Goal: Transaction & Acquisition: Purchase product/service

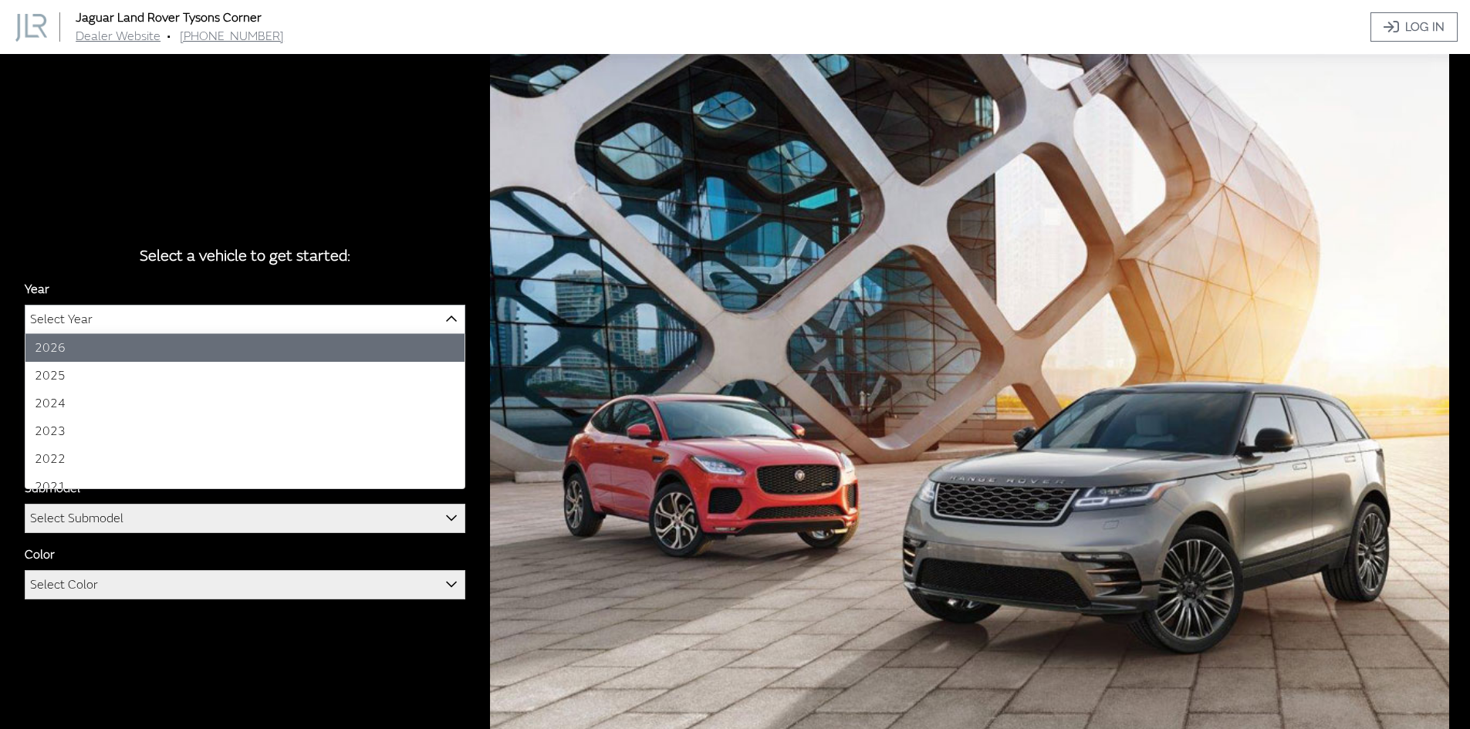
click at [219, 307] on span "Select Year" at bounding box center [244, 320] width 439 height 28
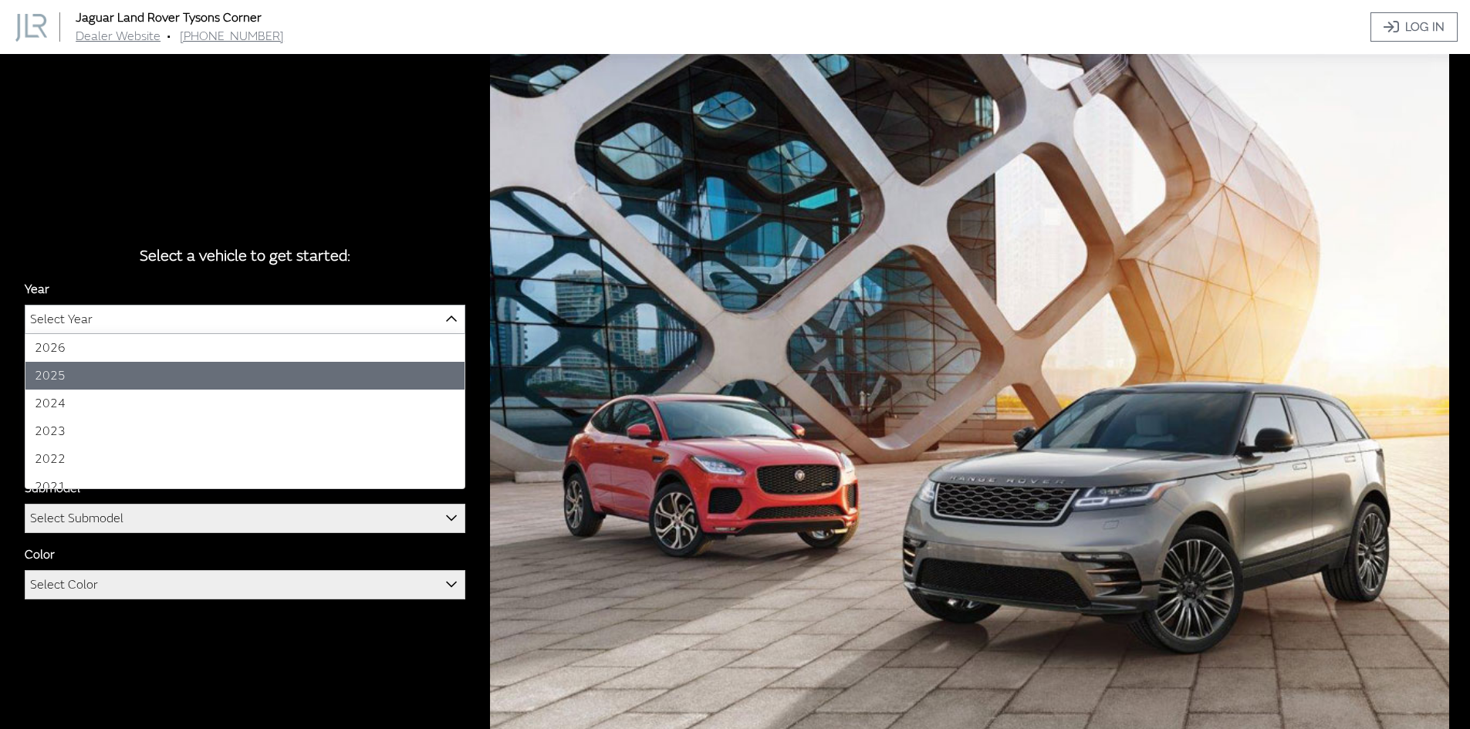
select select "43"
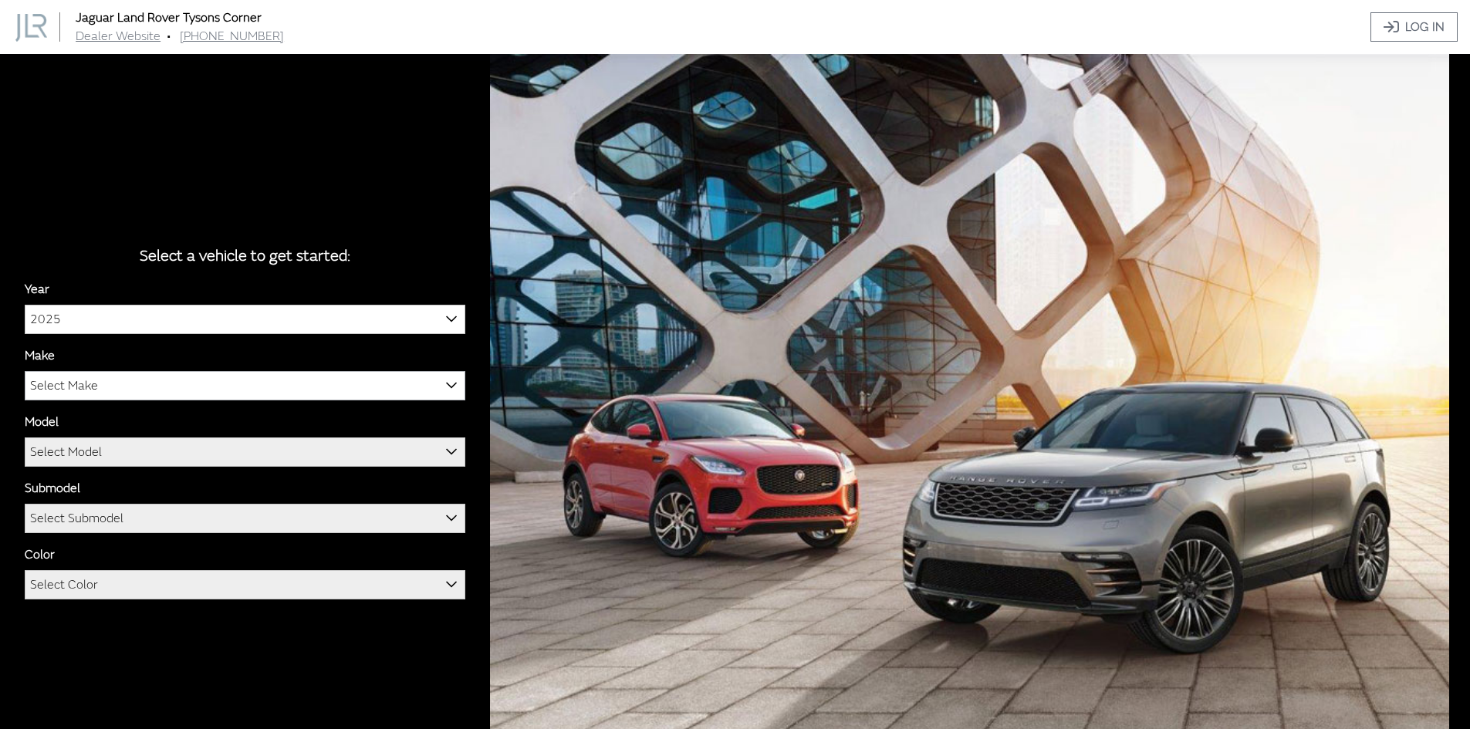
click at [119, 385] on span "Select Make" at bounding box center [244, 386] width 439 height 28
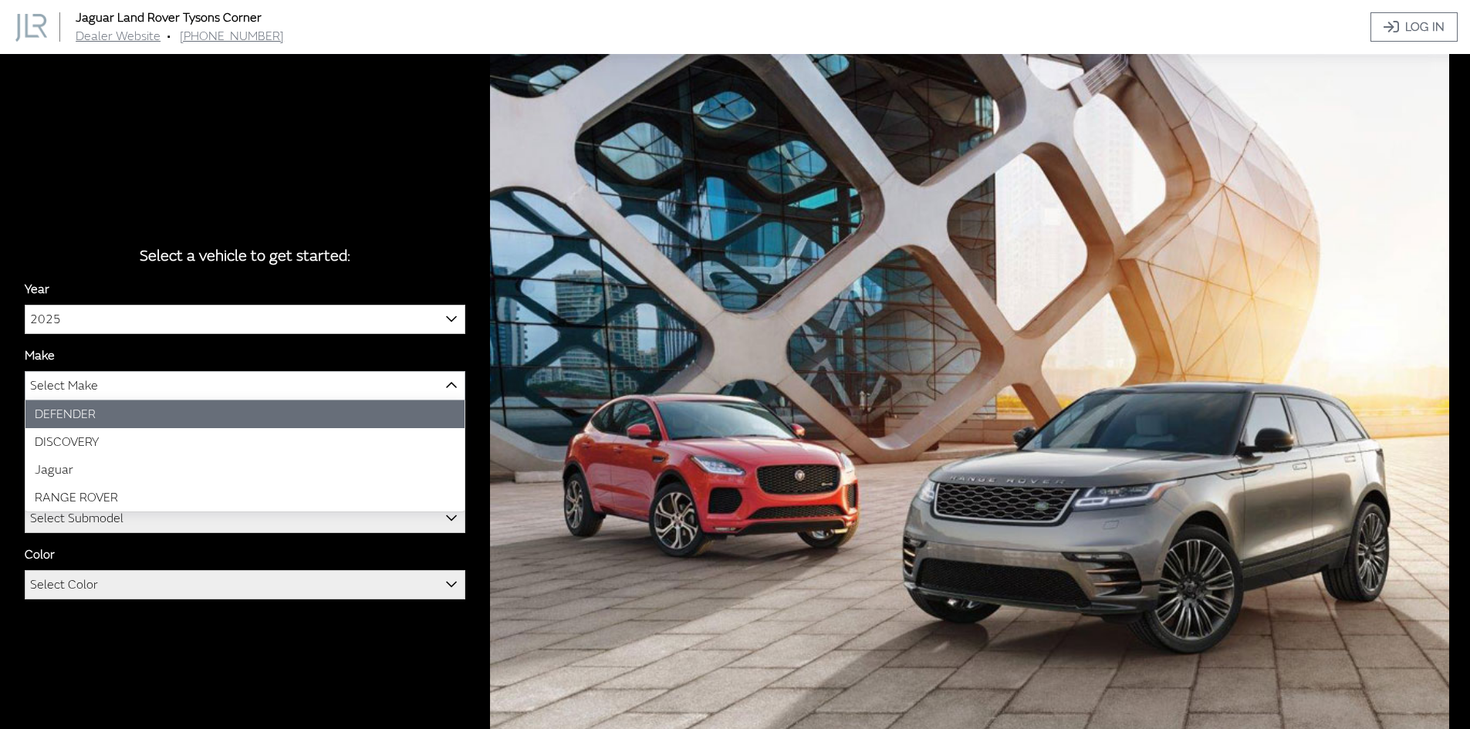
select select "64"
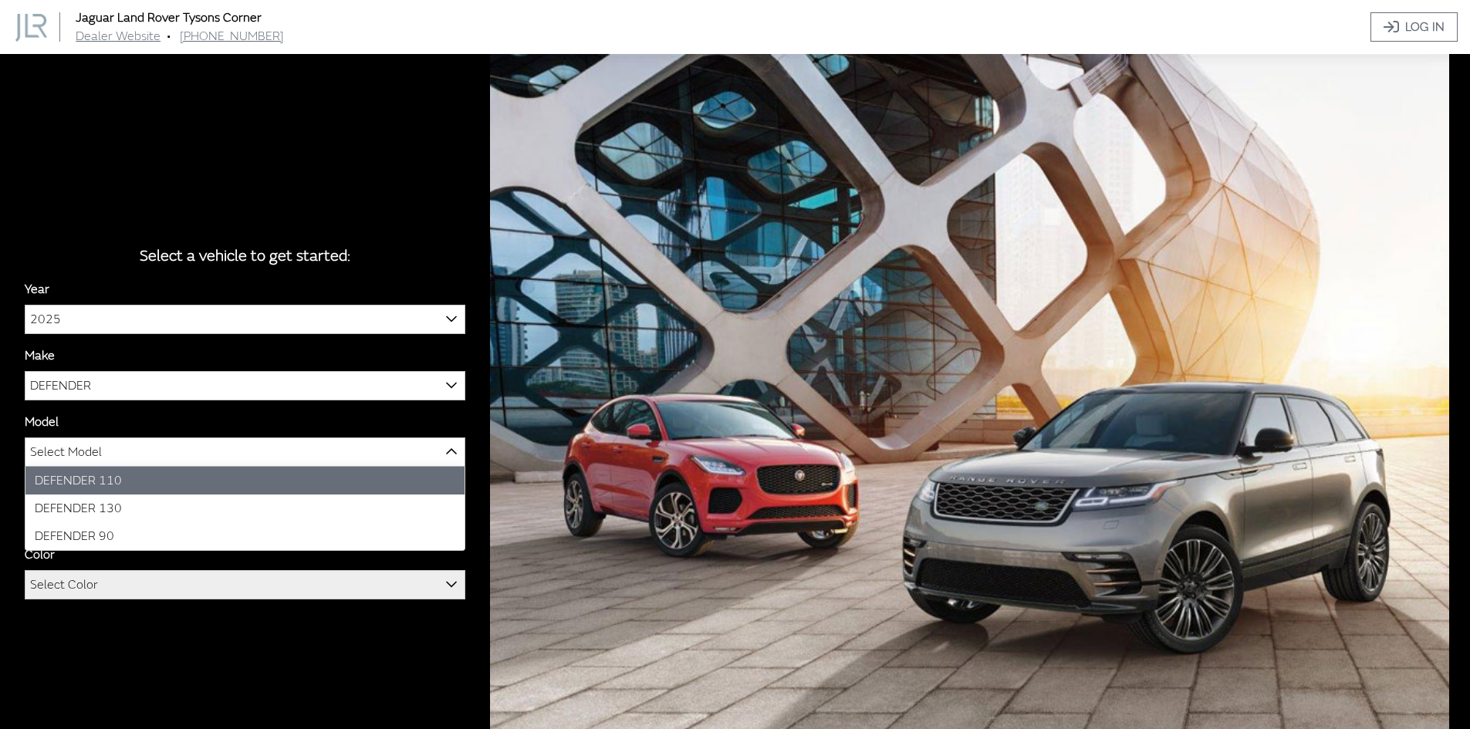
click at [96, 465] on span "Select Model" at bounding box center [66, 452] width 72 height 28
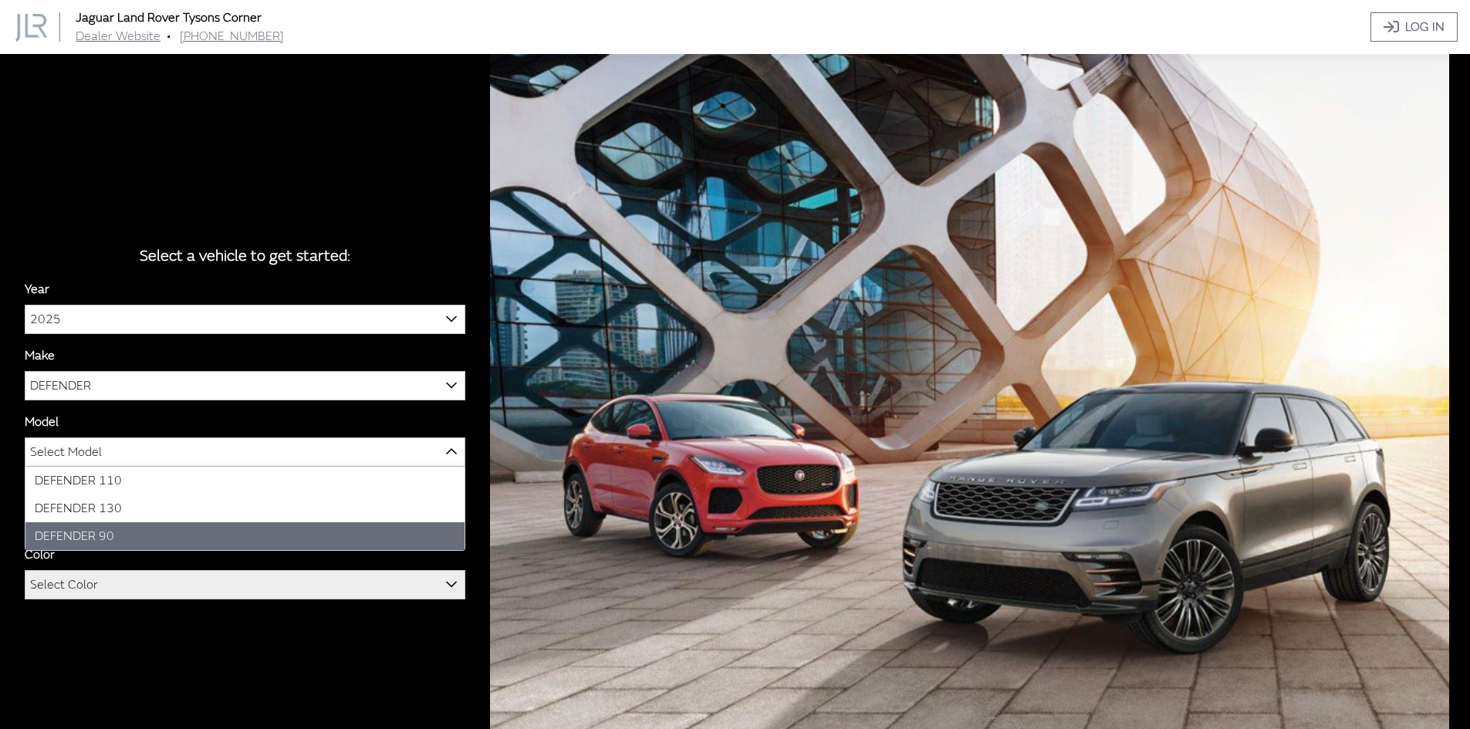
select select "1341"
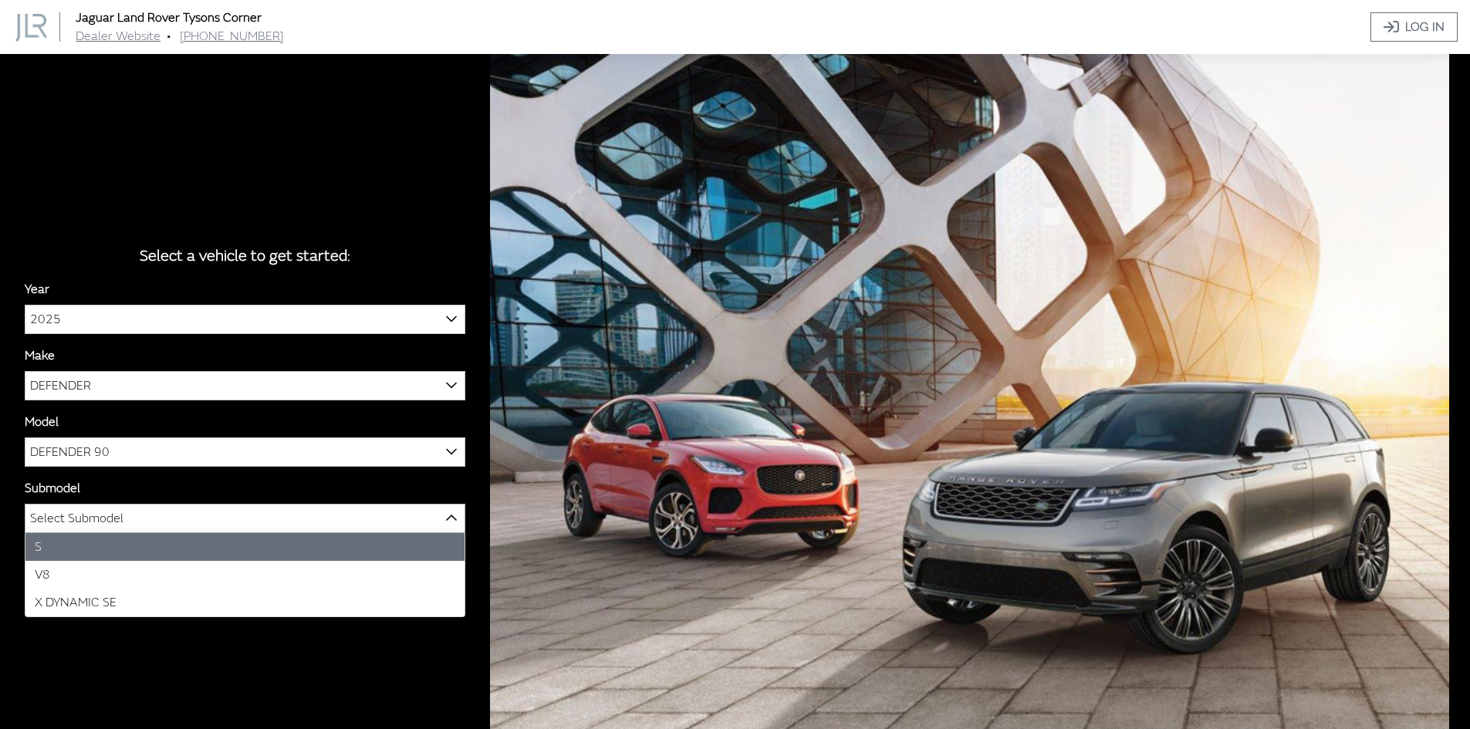
click at [140, 531] on span "Select Submodel" at bounding box center [244, 519] width 439 height 28
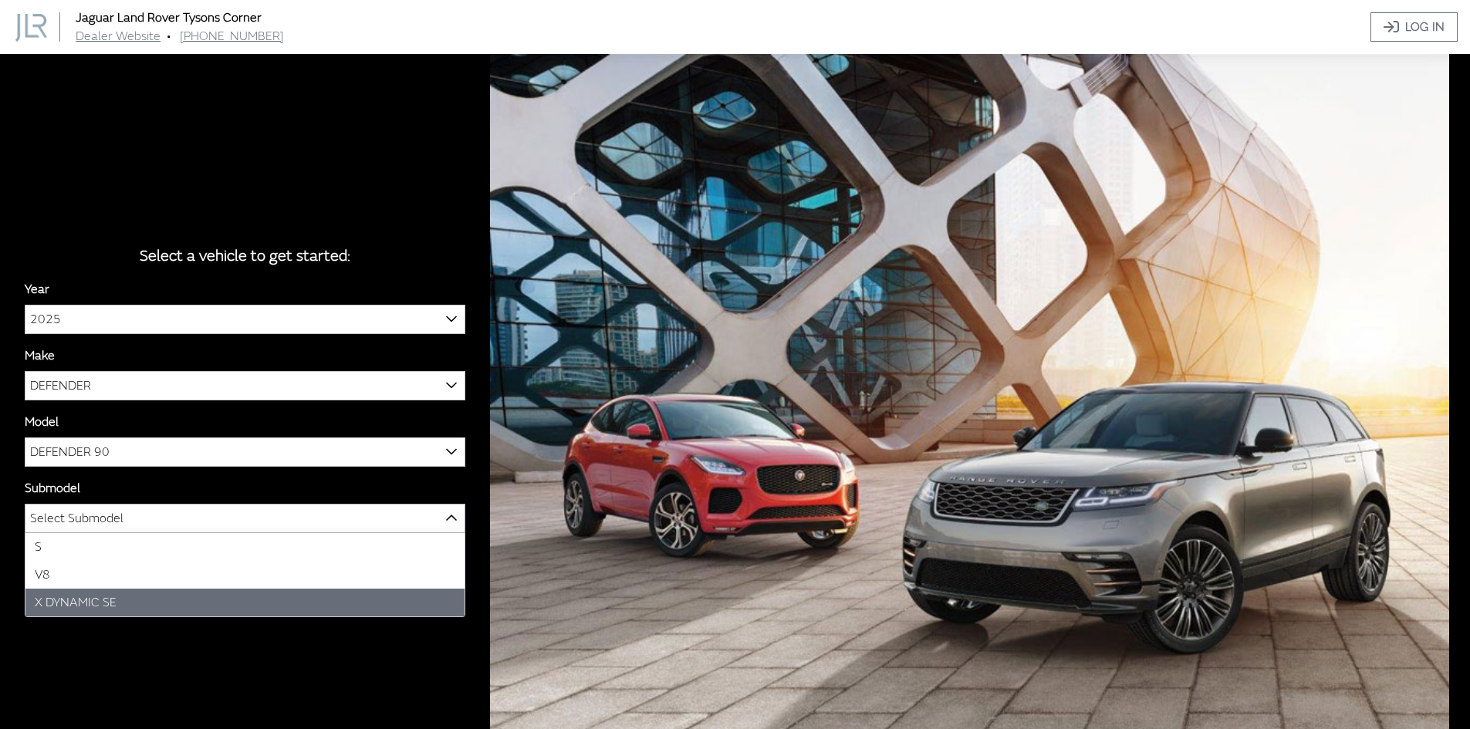
select select "4529"
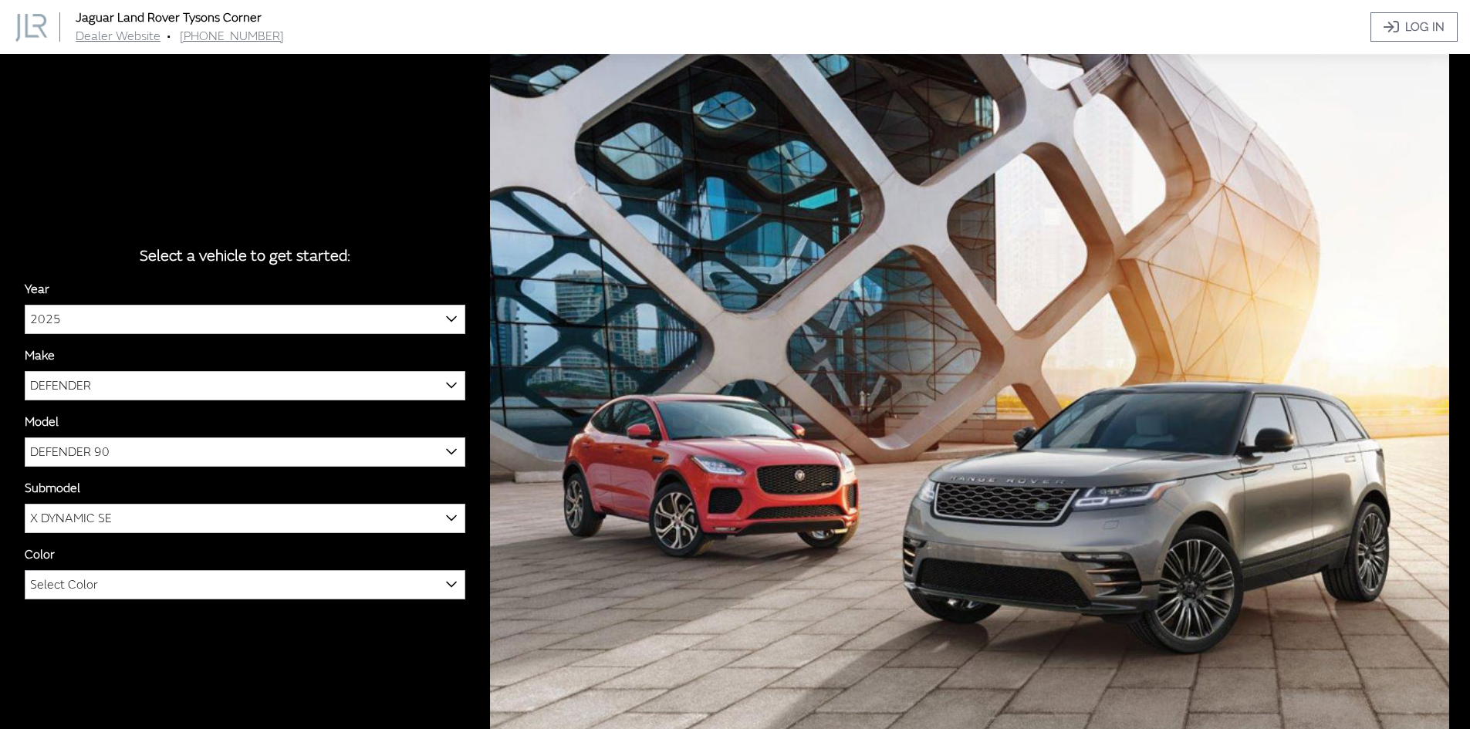
click at [135, 586] on span "Select Color" at bounding box center [244, 585] width 439 height 28
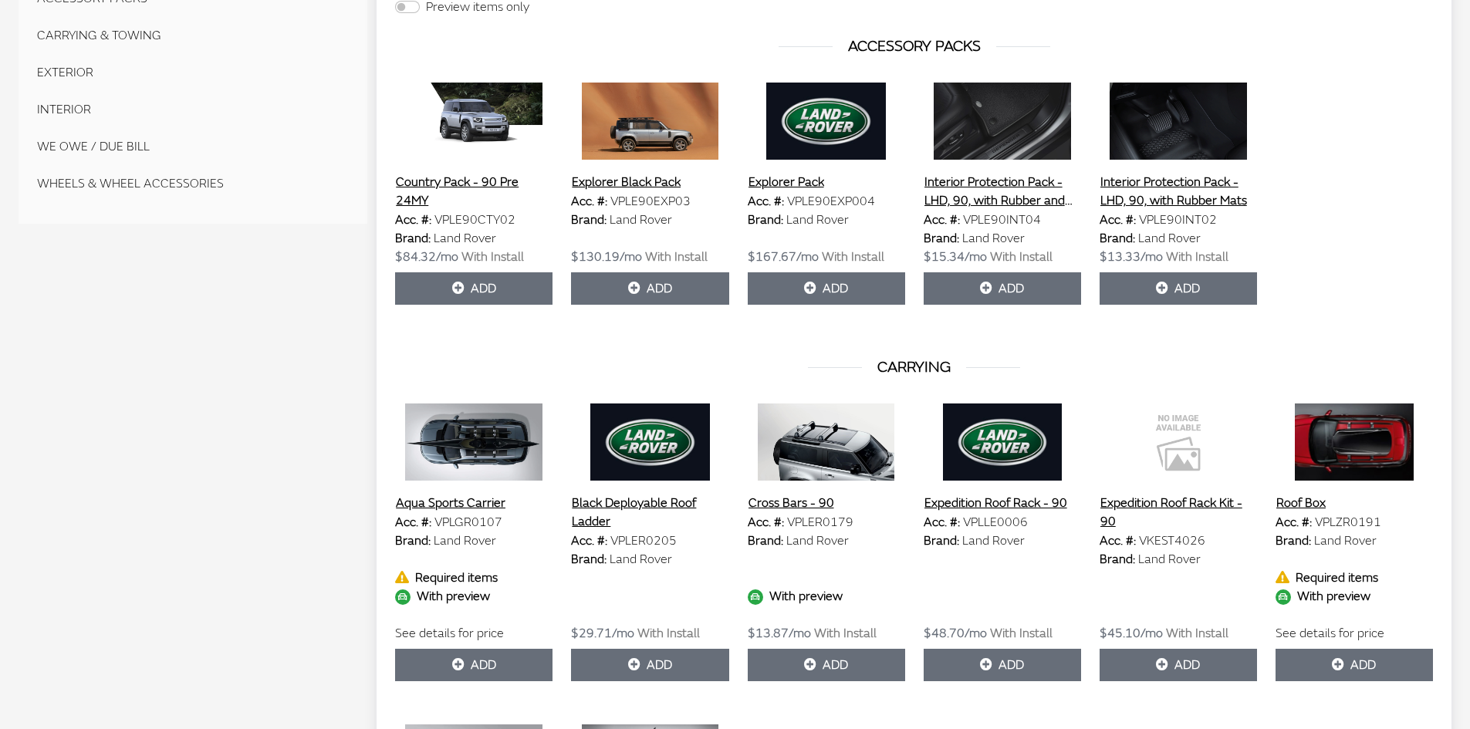
scroll to position [540, 0]
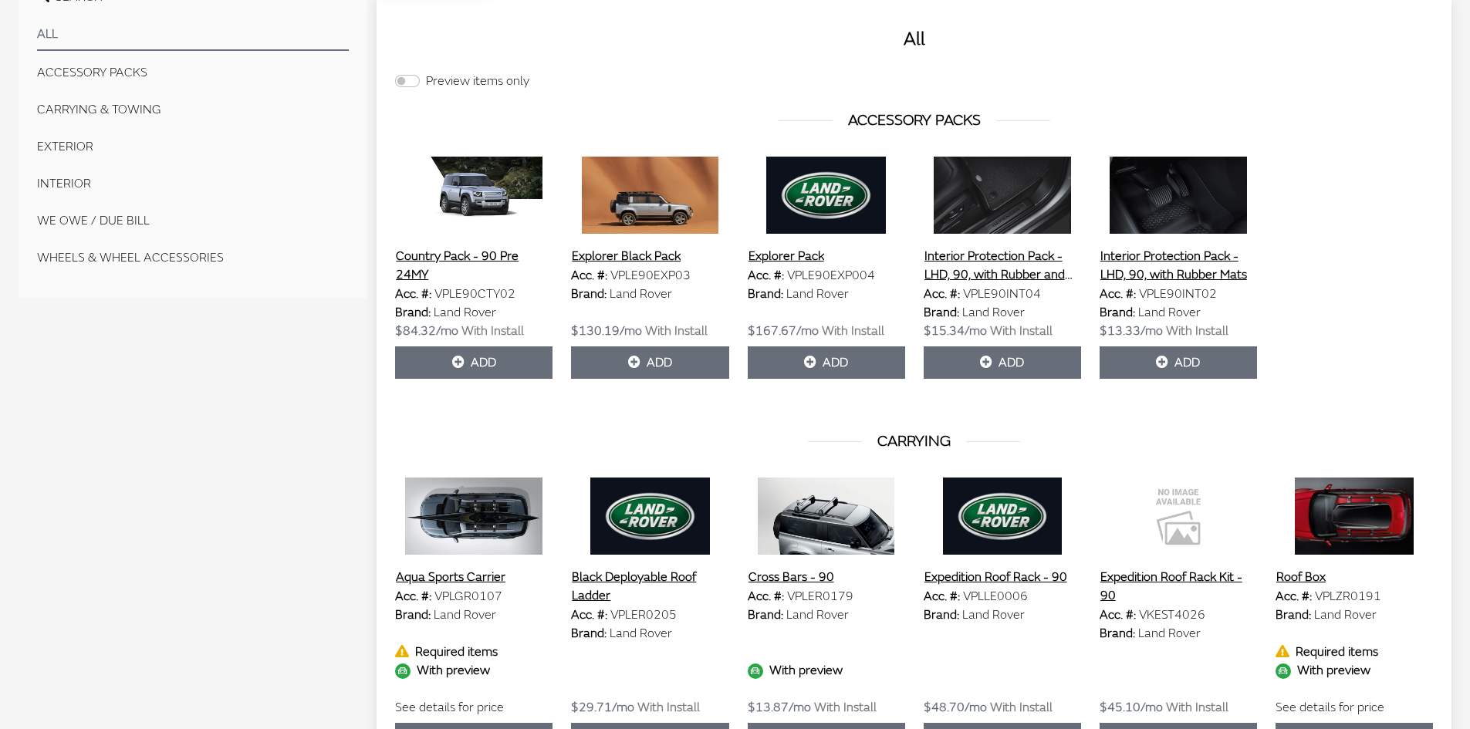
click at [67, 149] on button "EXTERIOR" at bounding box center [193, 146] width 312 height 31
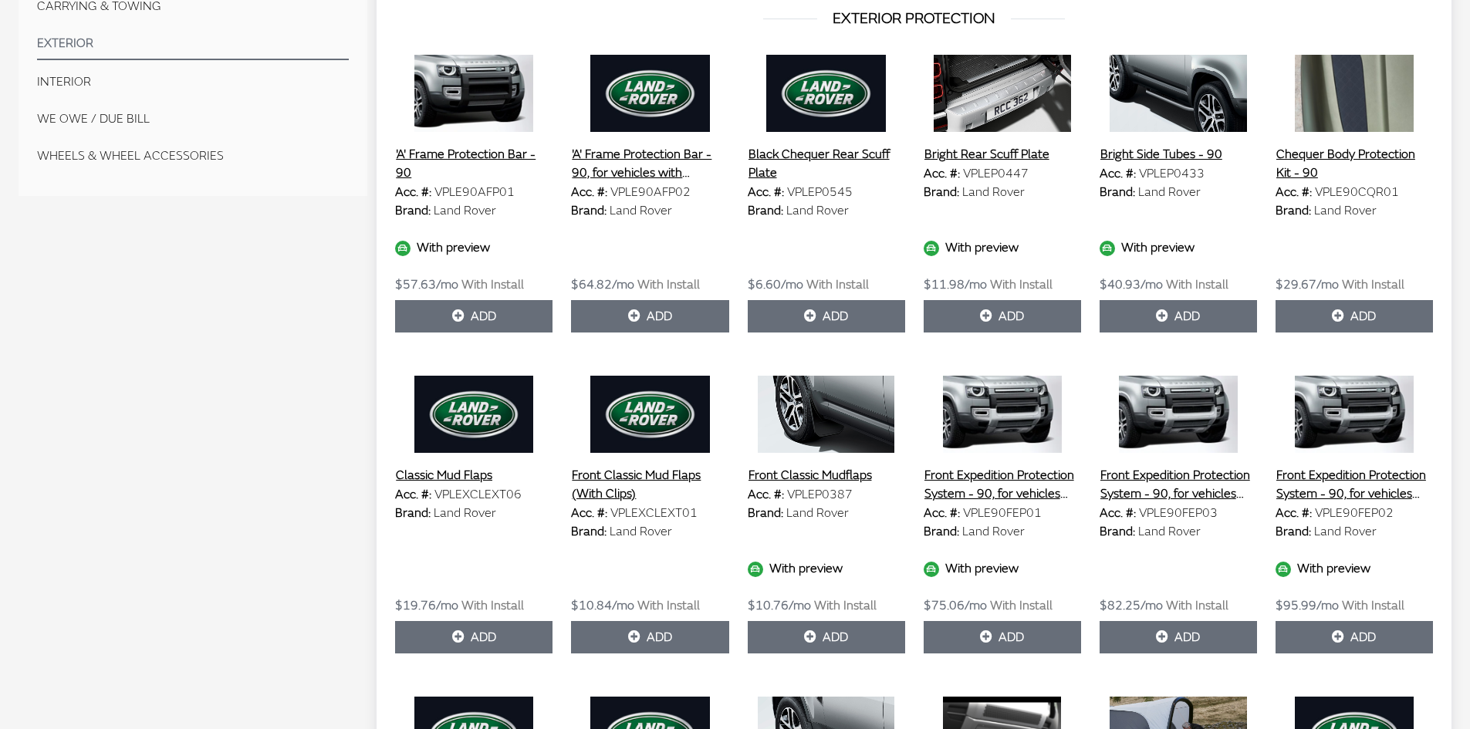
scroll to position [695, 0]
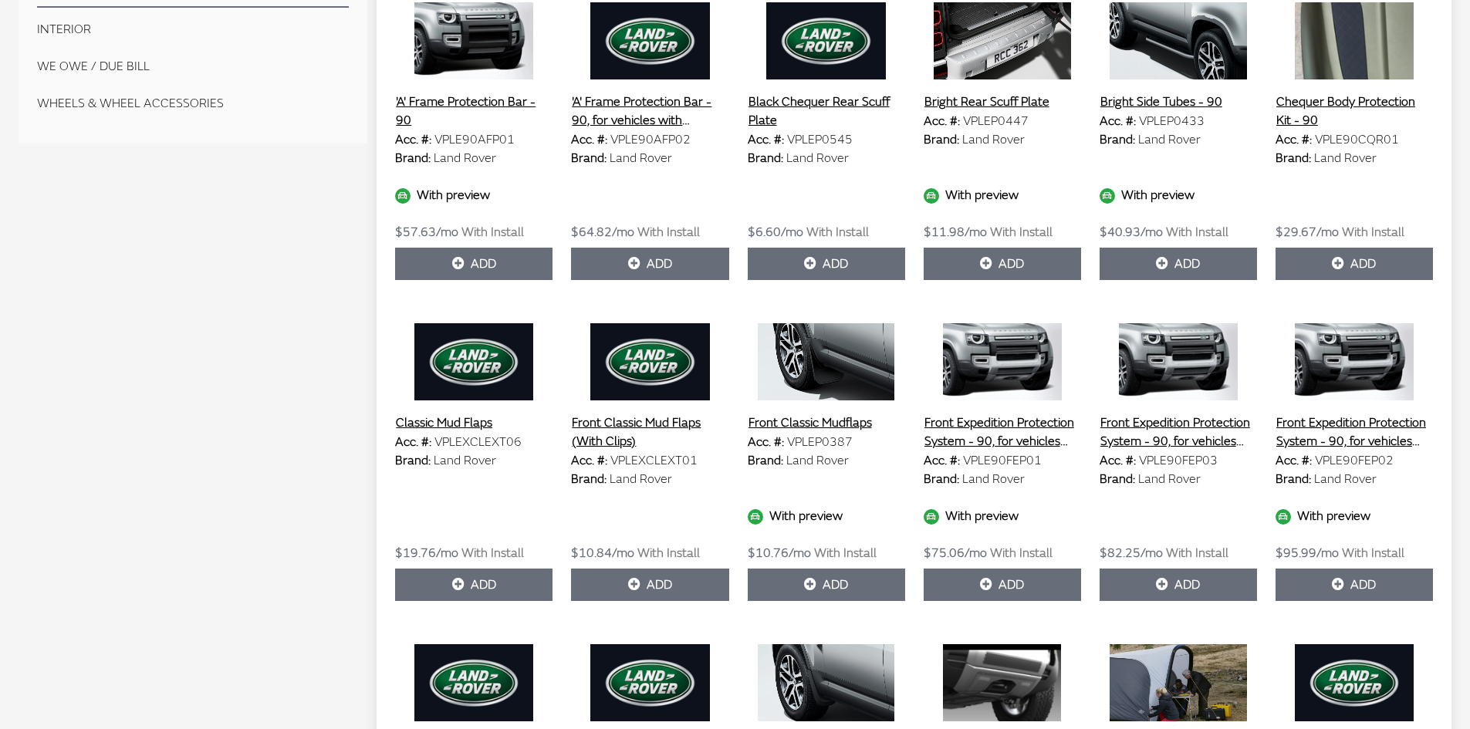
click at [654, 345] on img at bounding box center [649, 361] width 157 height 77
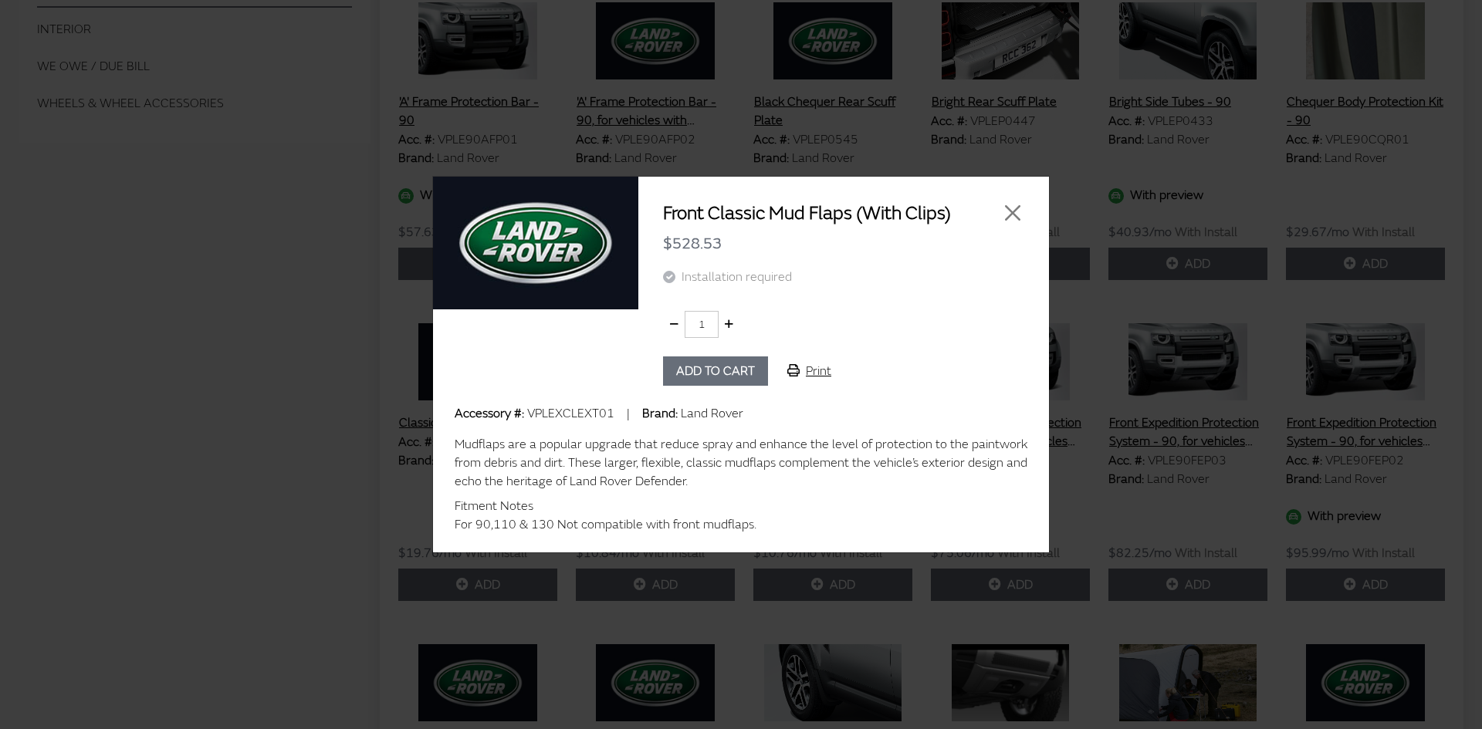
click at [703, 374] on button "Add to cart" at bounding box center [715, 371] width 105 height 29
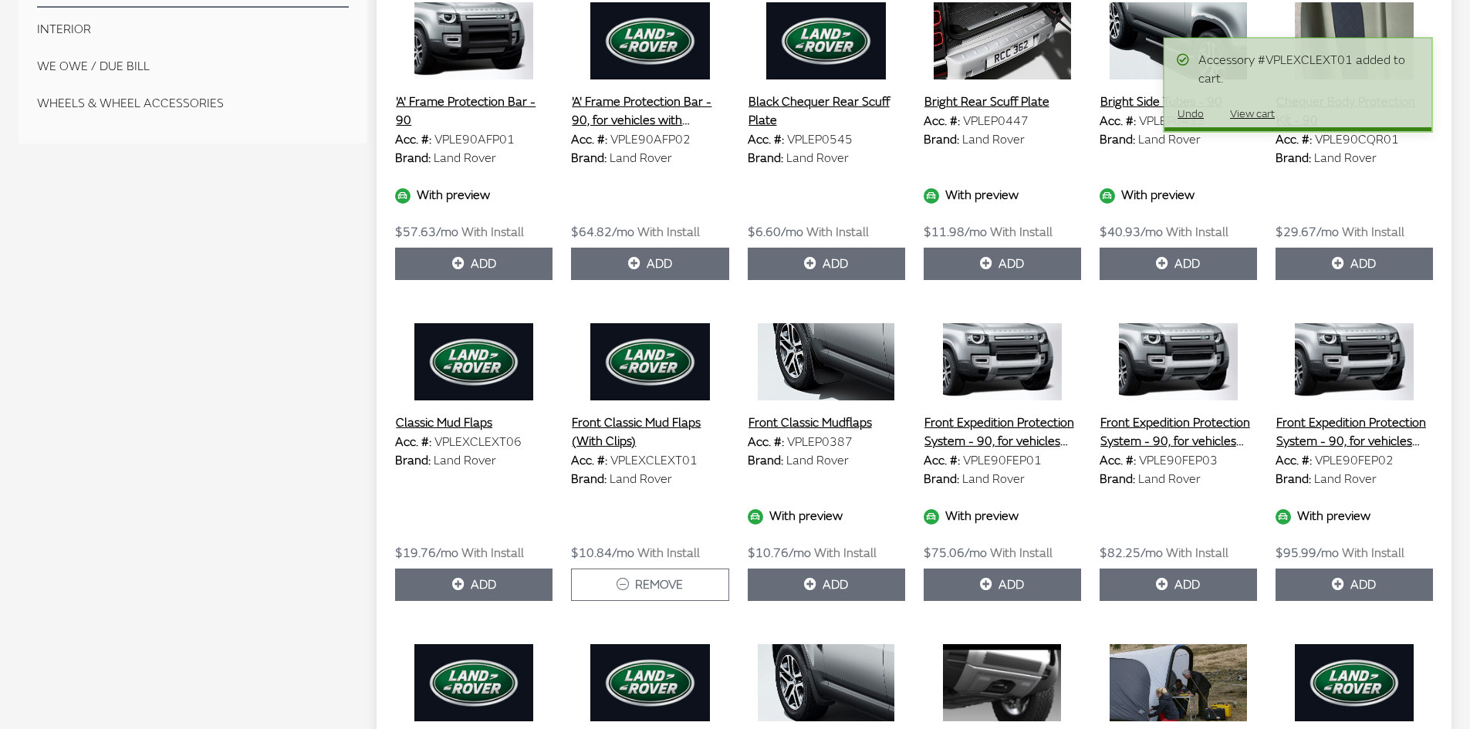
click at [834, 367] on img at bounding box center [826, 361] width 157 height 77
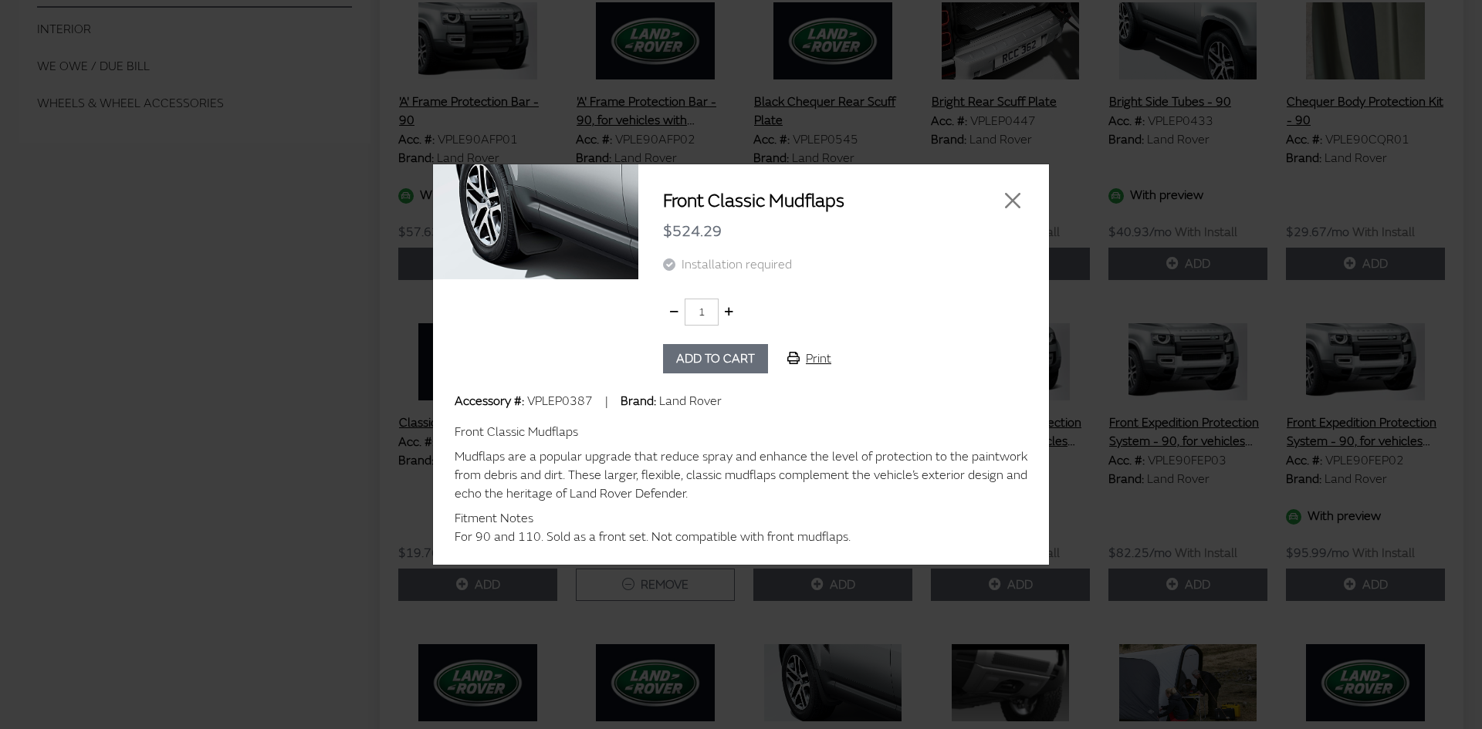
click at [737, 365] on button "Add to cart" at bounding box center [715, 358] width 105 height 29
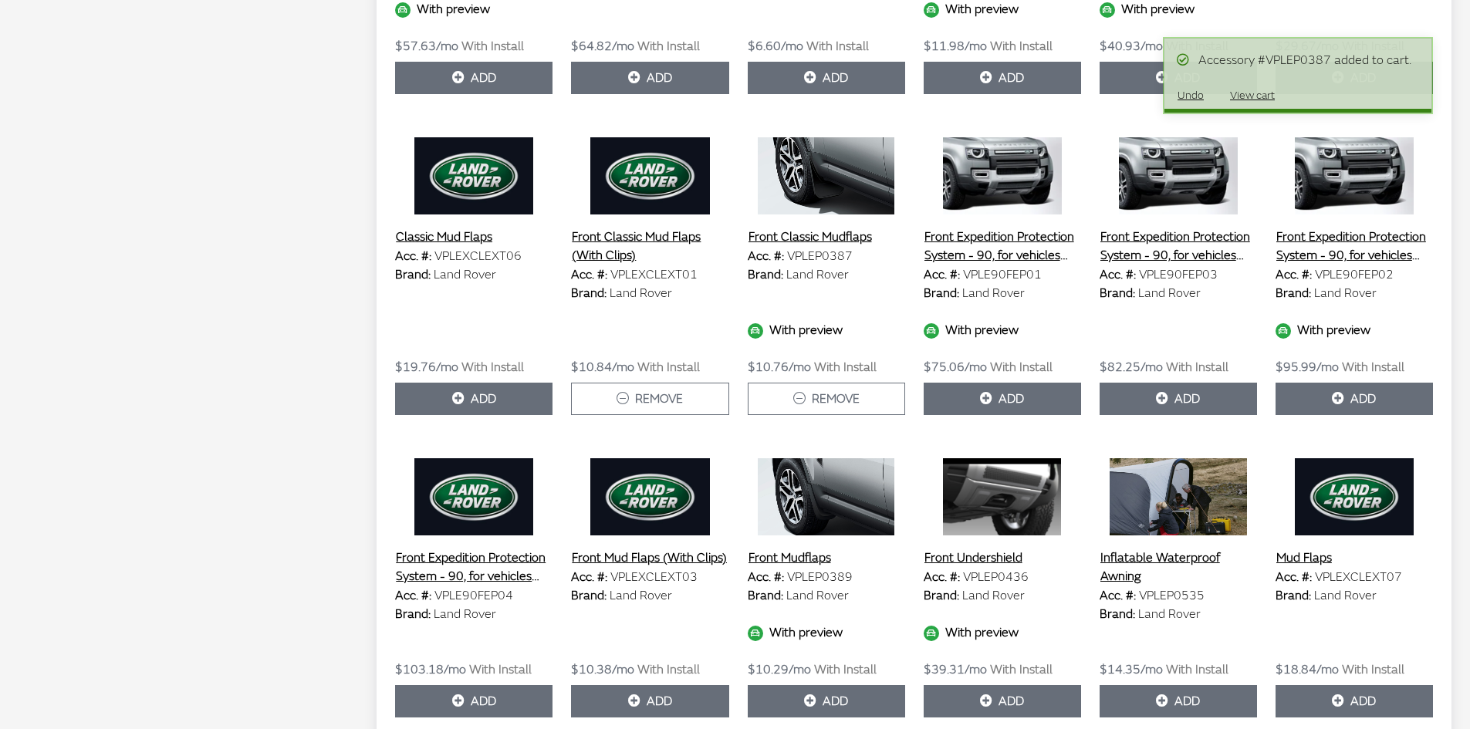
scroll to position [926, 0]
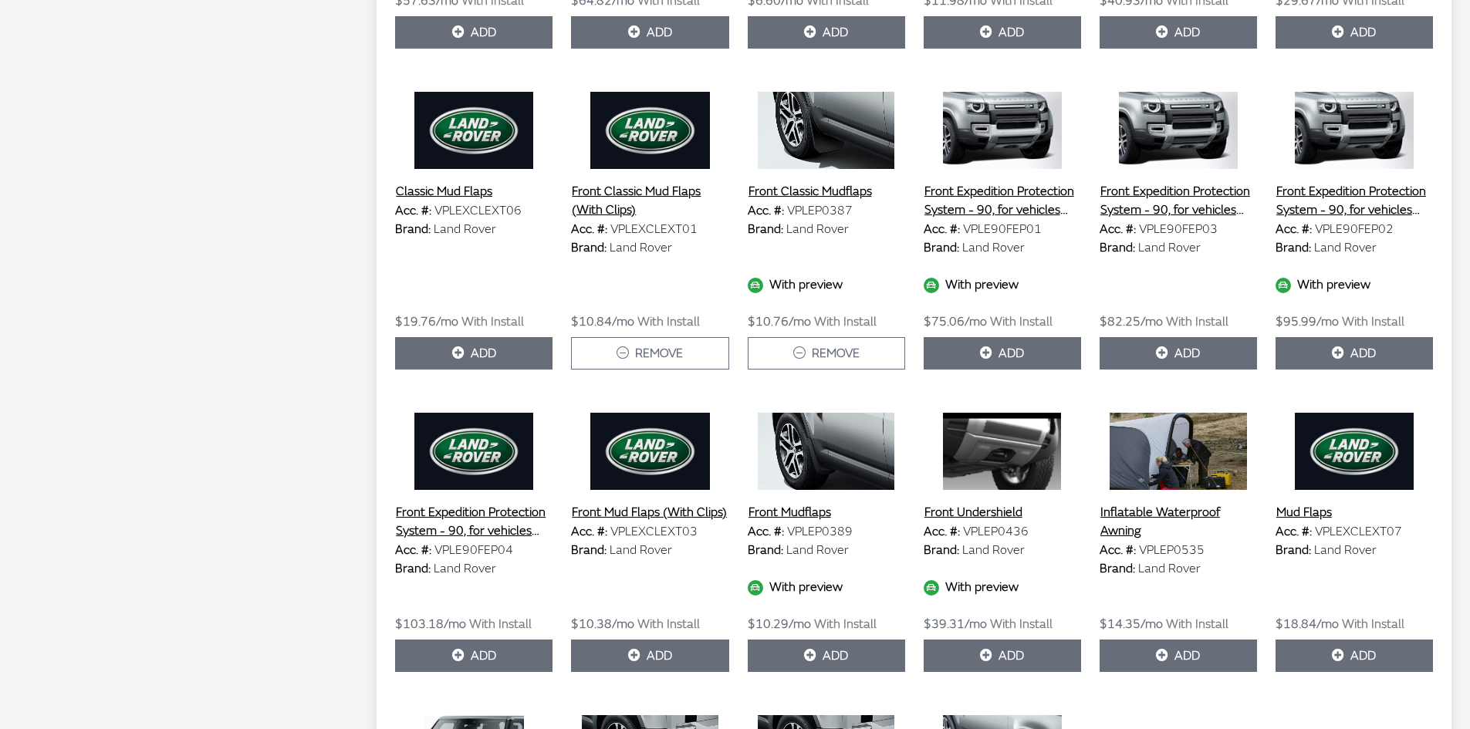
click at [866, 434] on img at bounding box center [826, 451] width 157 height 77
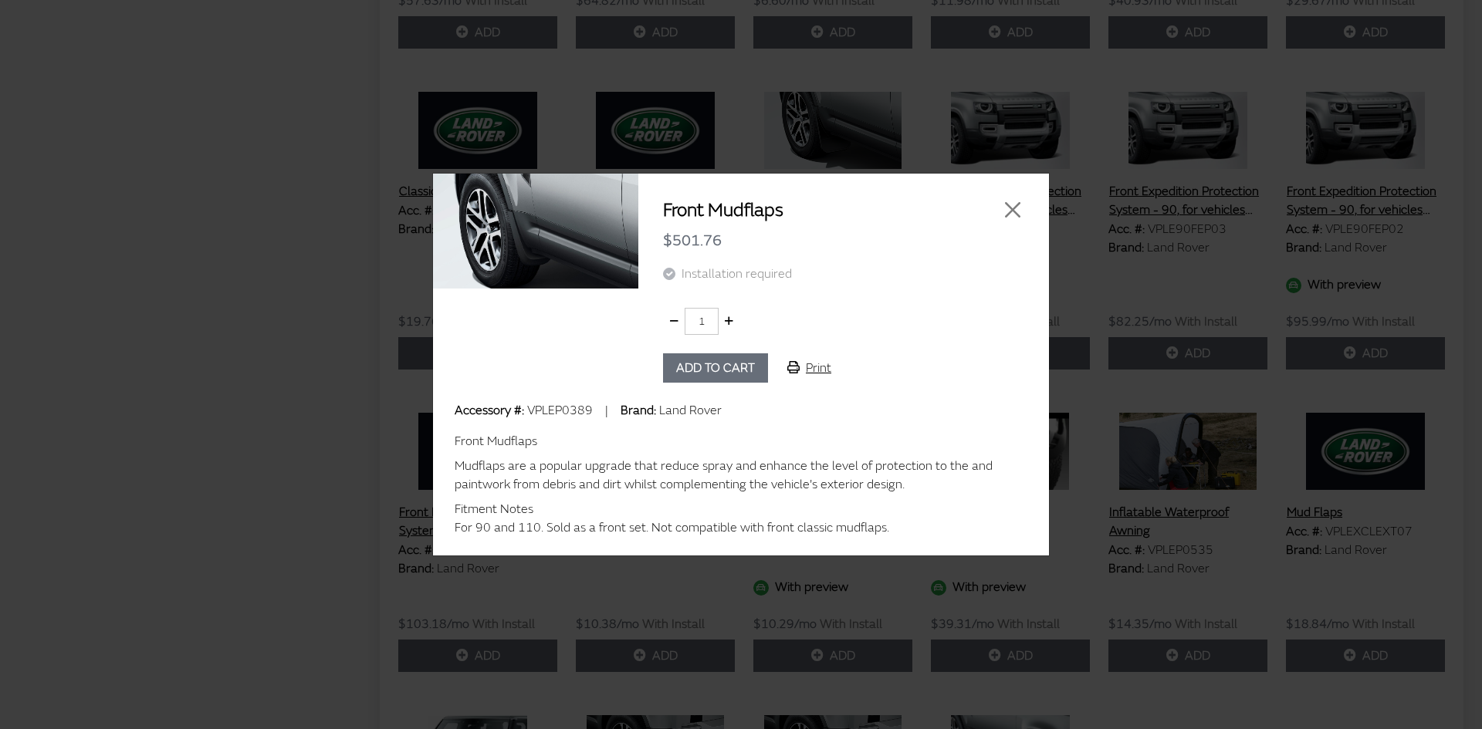
click at [671, 369] on button "Add to cart" at bounding box center [715, 367] width 105 height 29
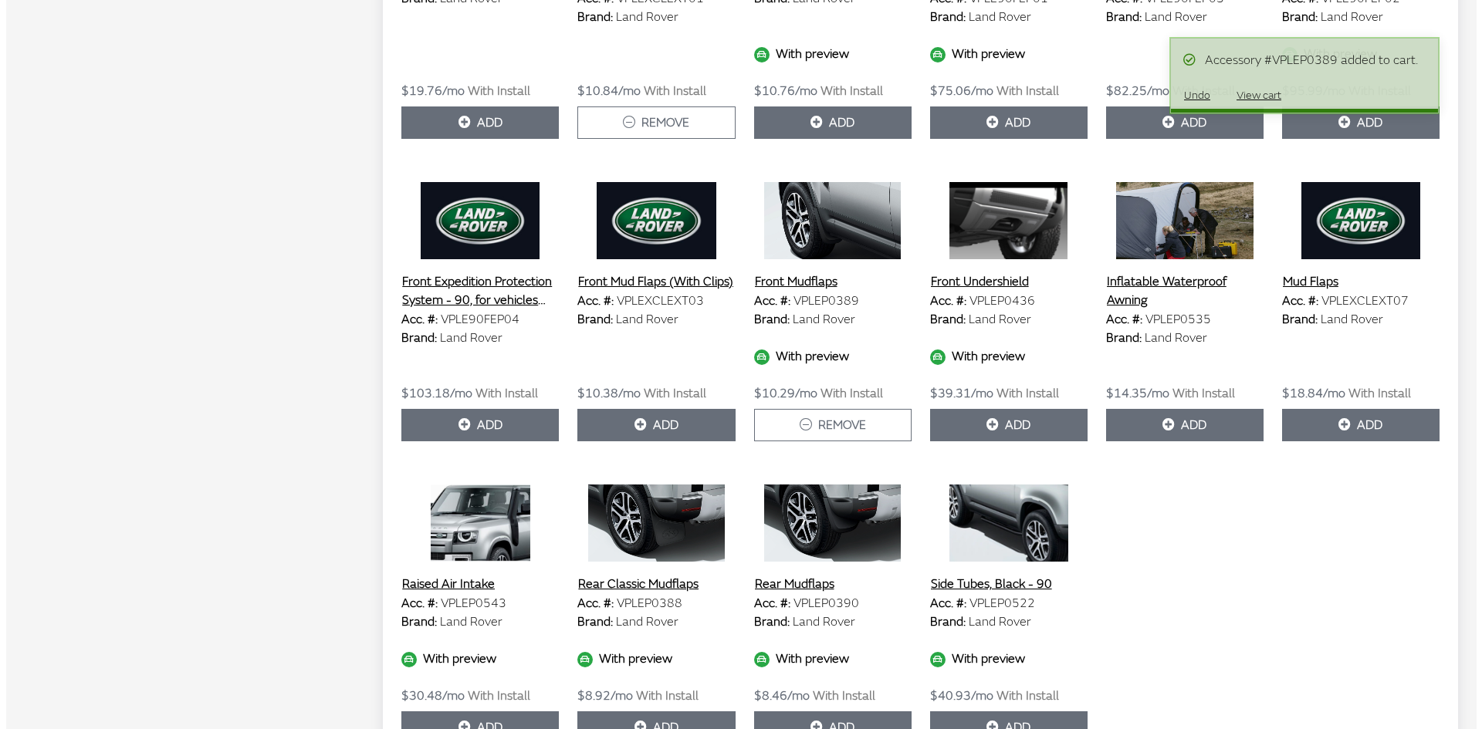
scroll to position [1158, 0]
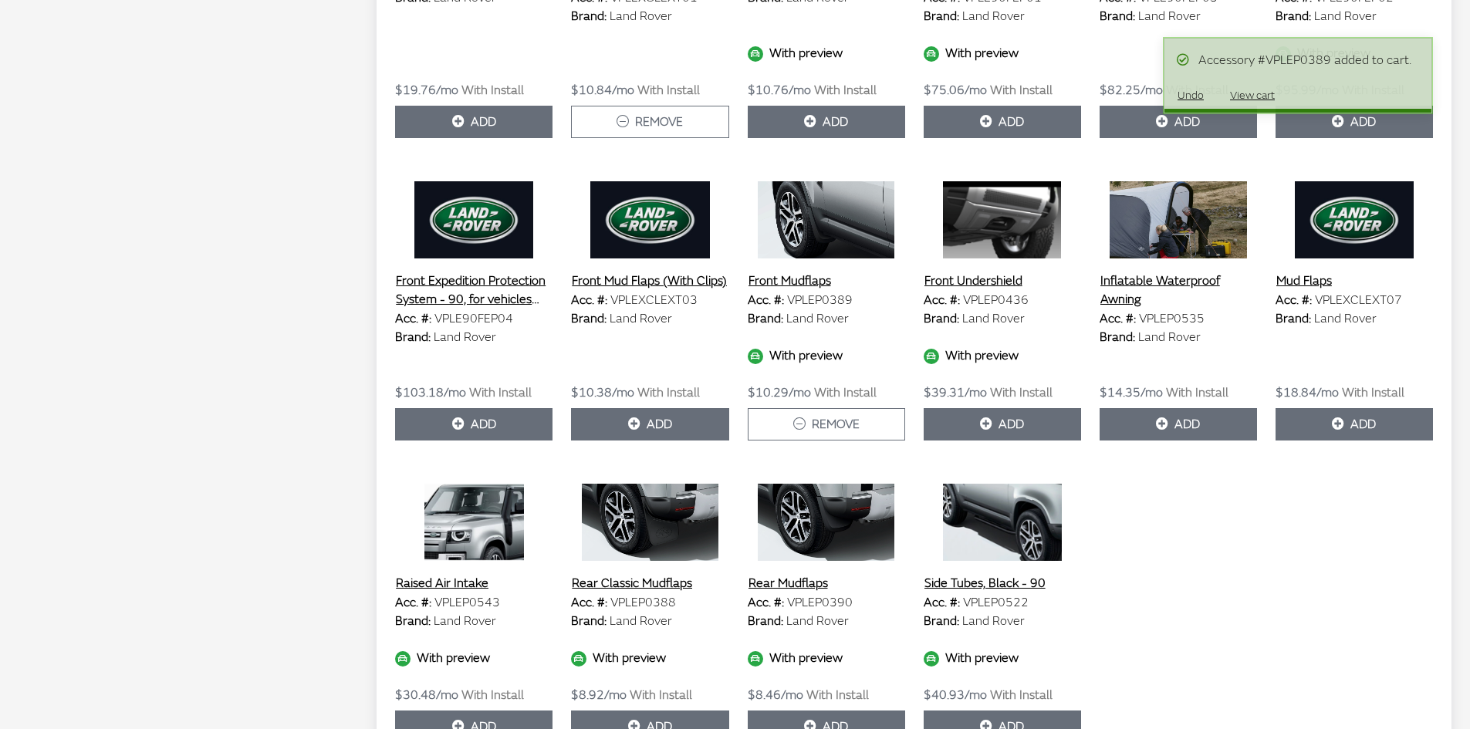
click at [826, 504] on img at bounding box center [826, 522] width 157 height 77
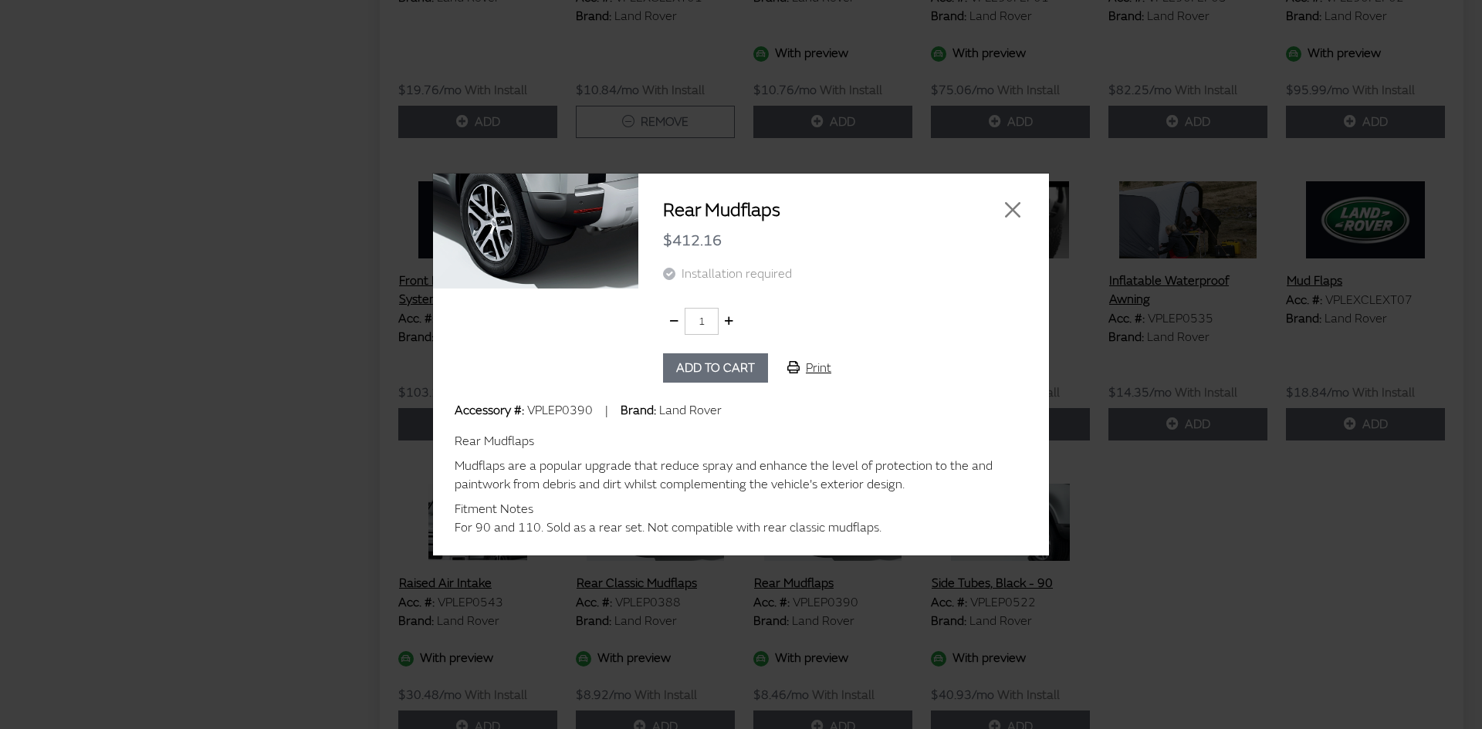
click at [1027, 211] on div at bounding box center [1001, 210] width 63 height 25
click at [1020, 213] on button "Close" at bounding box center [1012, 209] width 23 height 23
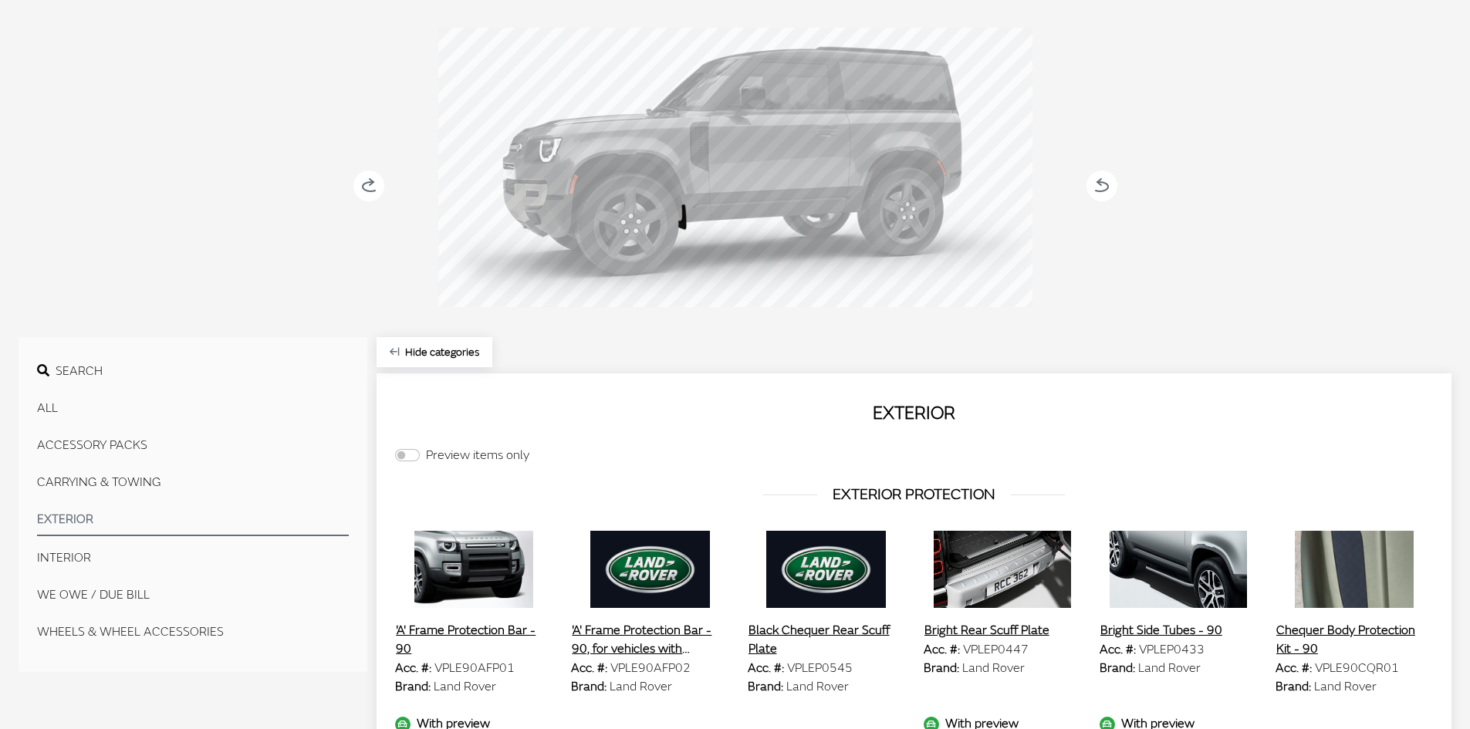
scroll to position [0, 0]
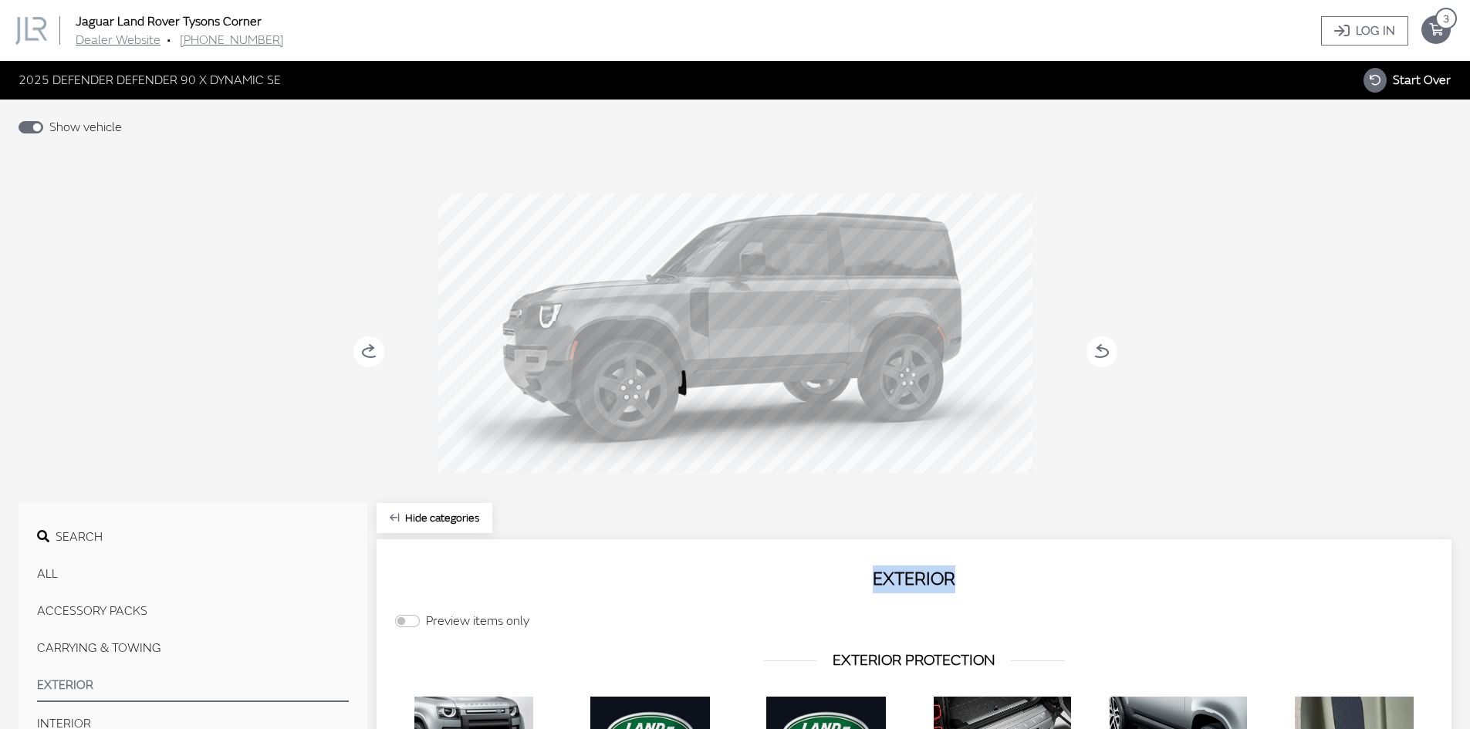
click at [369, 355] on circle at bounding box center [368, 351] width 31 height 31
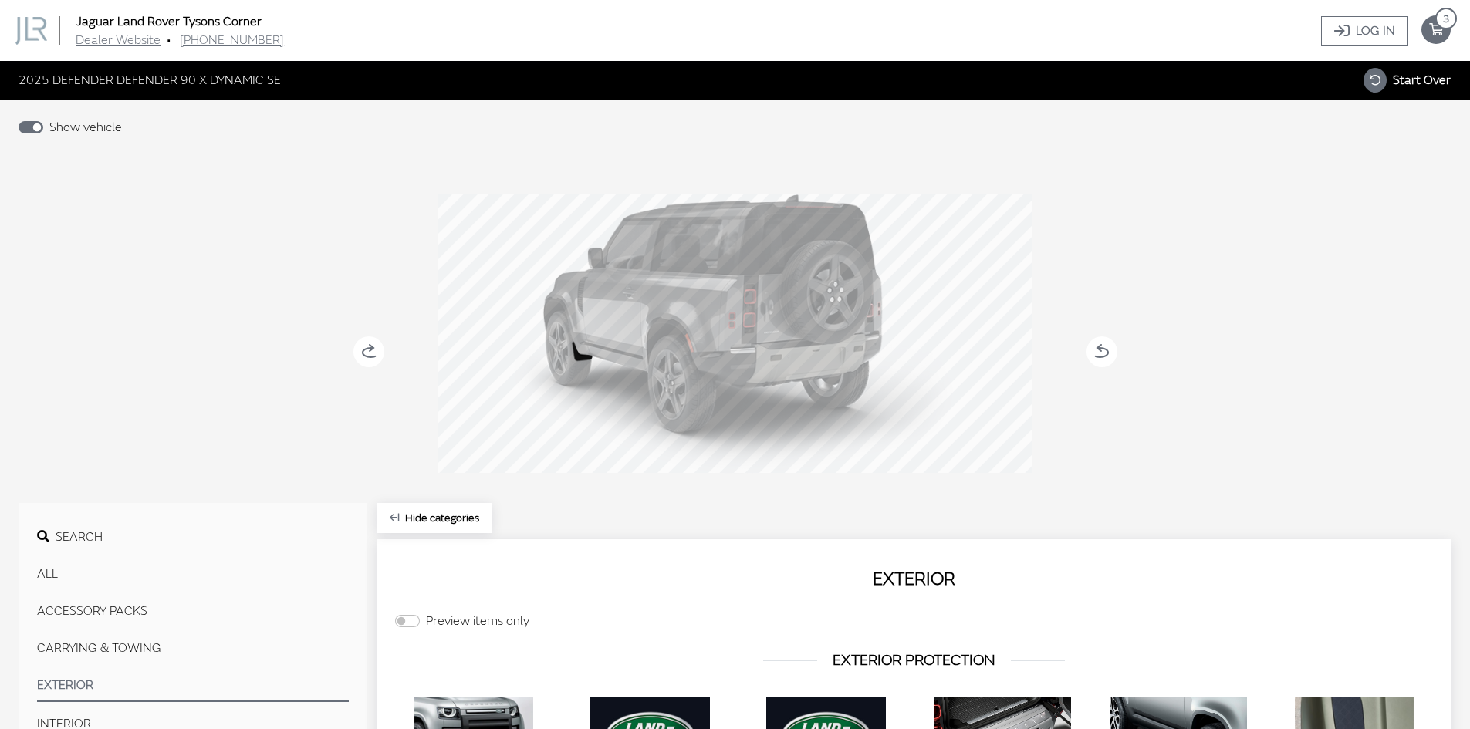
click at [369, 355] on circle at bounding box center [368, 351] width 31 height 31
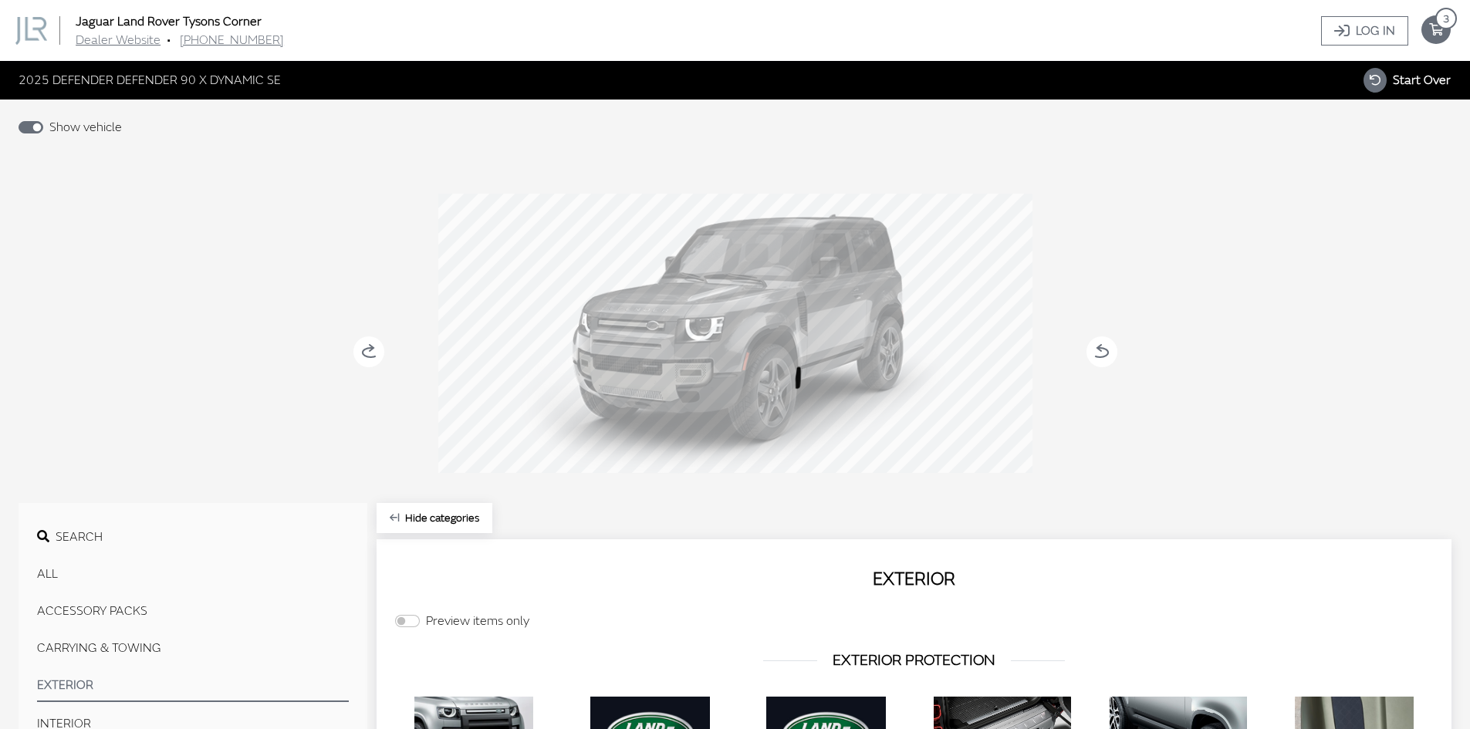
click at [369, 355] on circle at bounding box center [368, 351] width 31 height 31
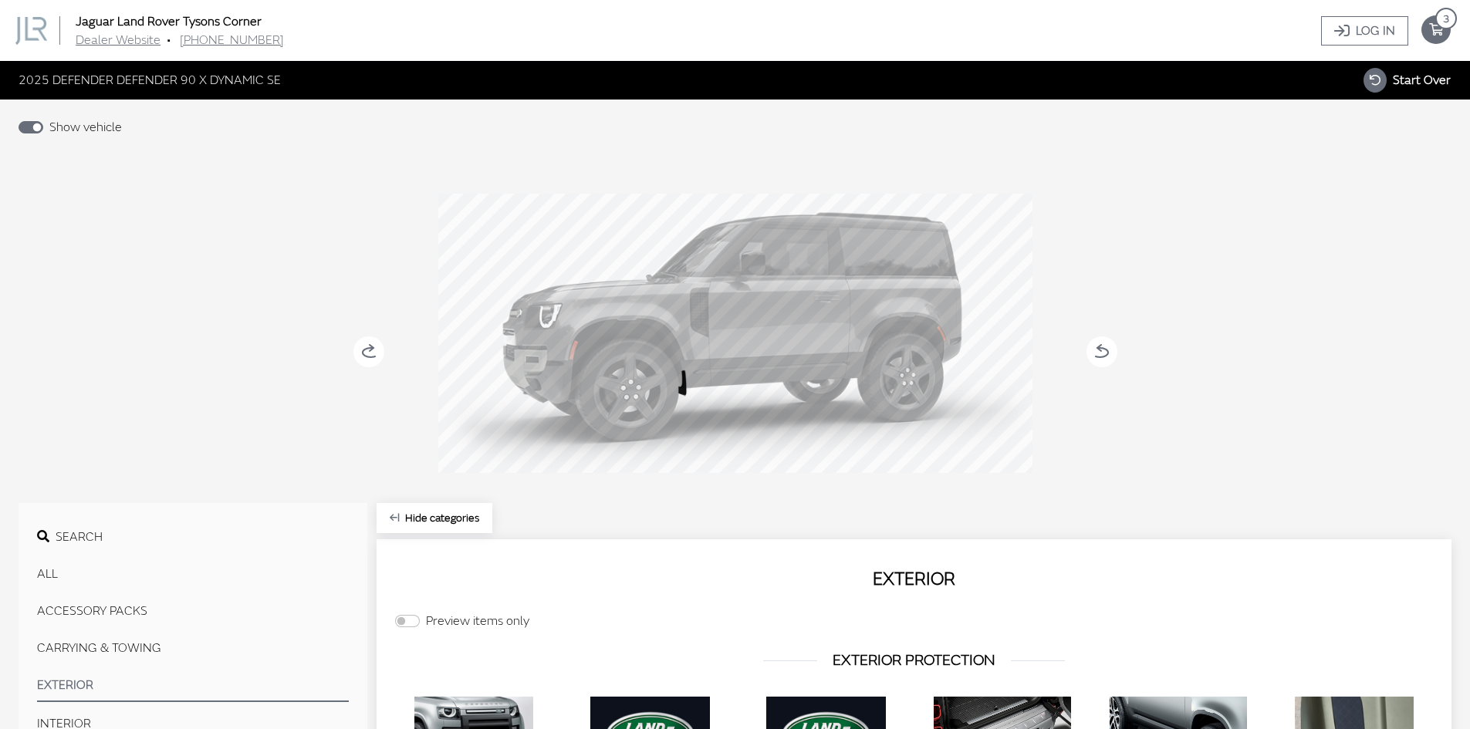
click at [369, 355] on circle at bounding box center [368, 351] width 31 height 31
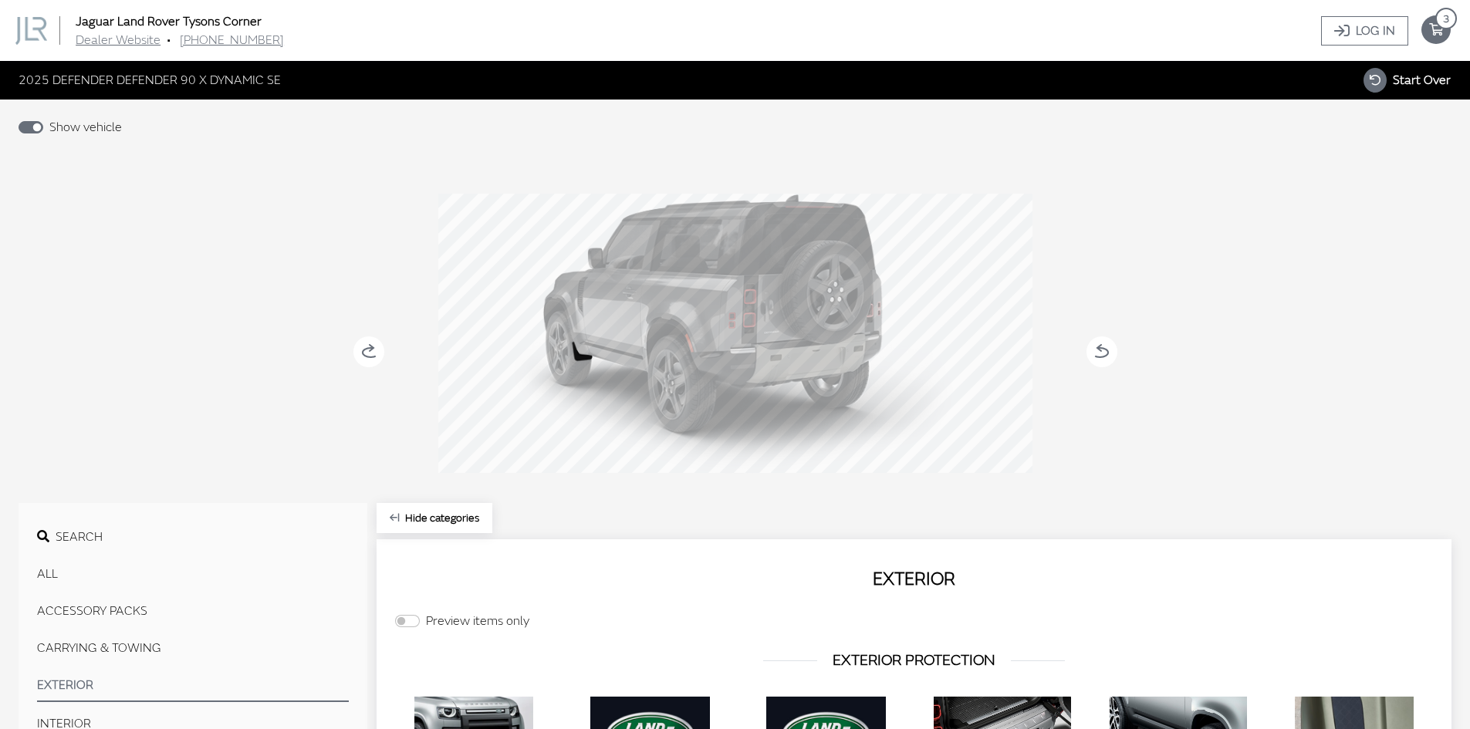
click at [369, 355] on circle at bounding box center [368, 351] width 31 height 31
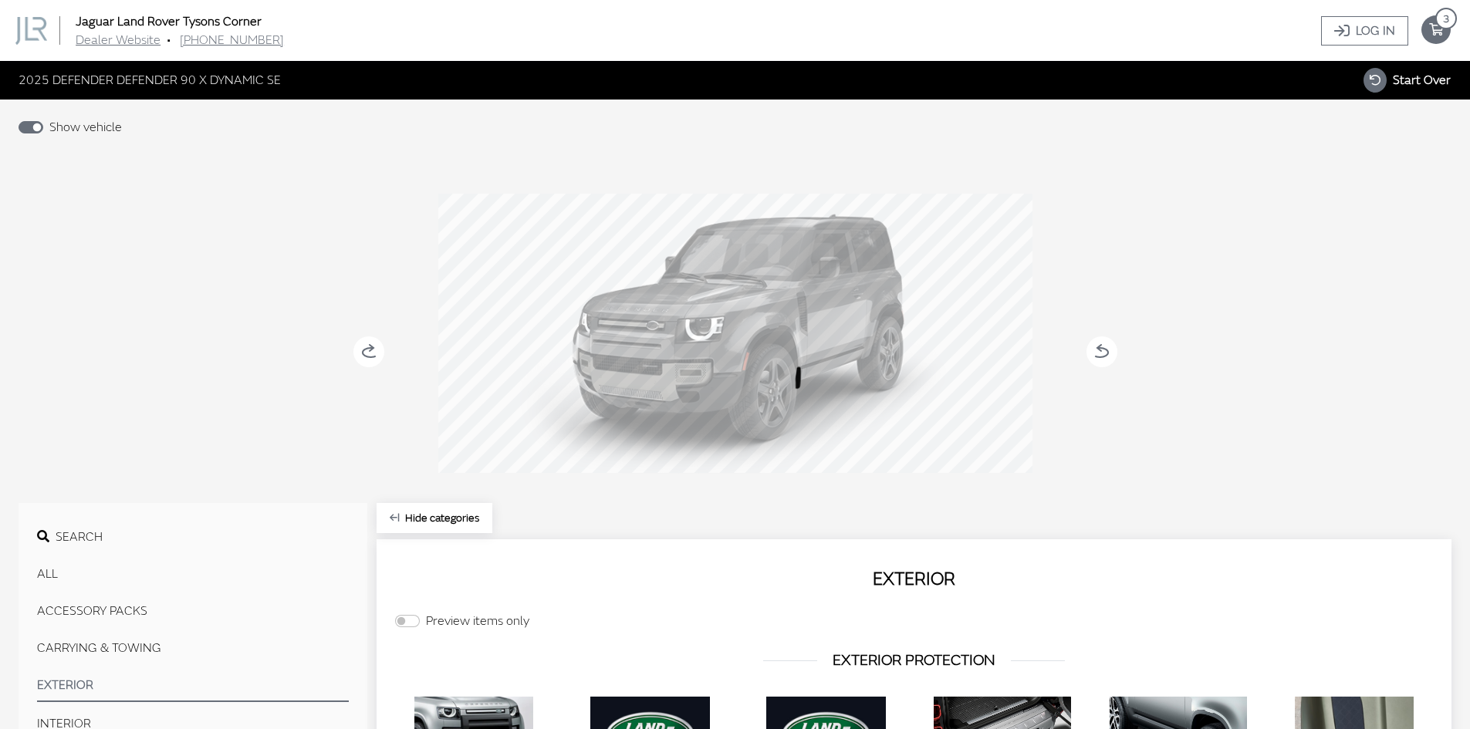
click at [369, 355] on circle at bounding box center [368, 351] width 31 height 31
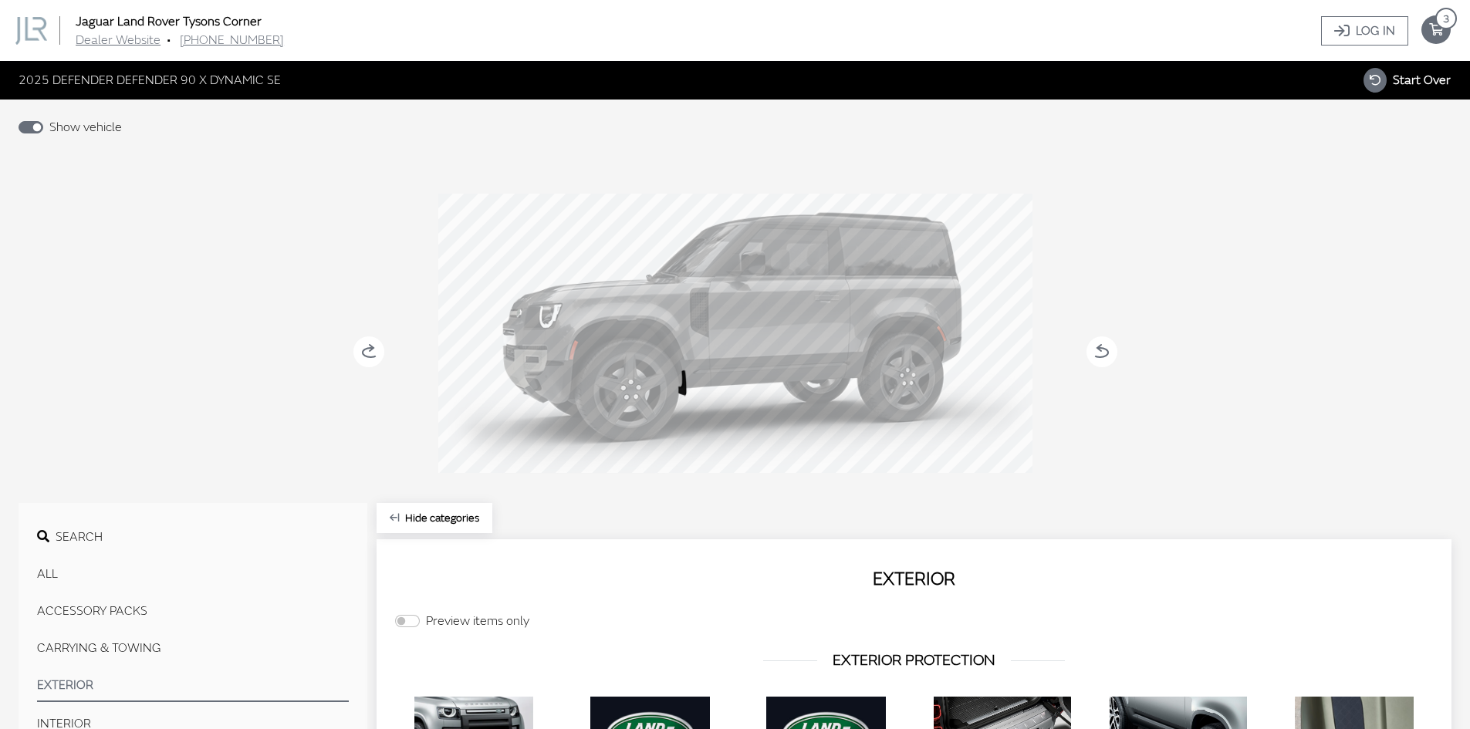
click at [369, 355] on circle at bounding box center [368, 351] width 31 height 31
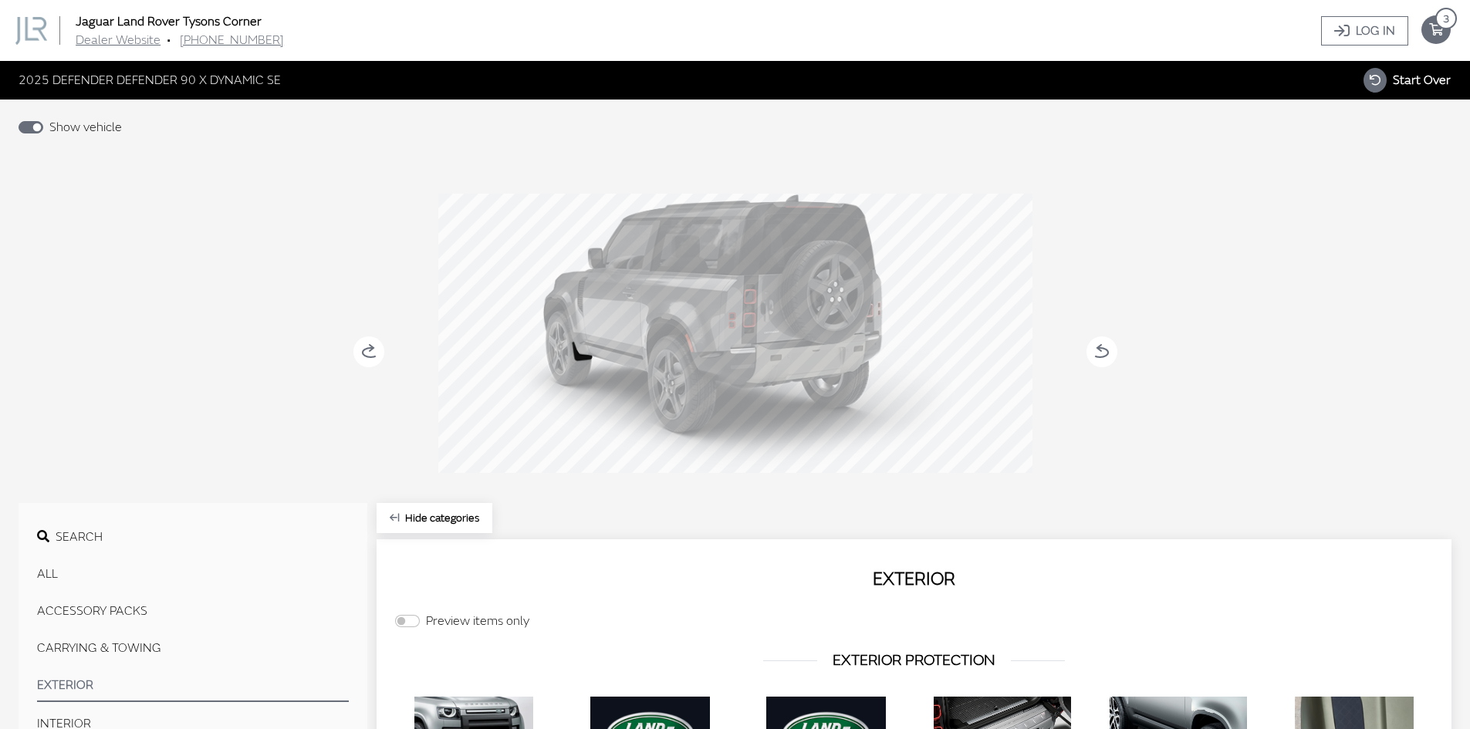
click at [369, 355] on circle at bounding box center [368, 351] width 31 height 31
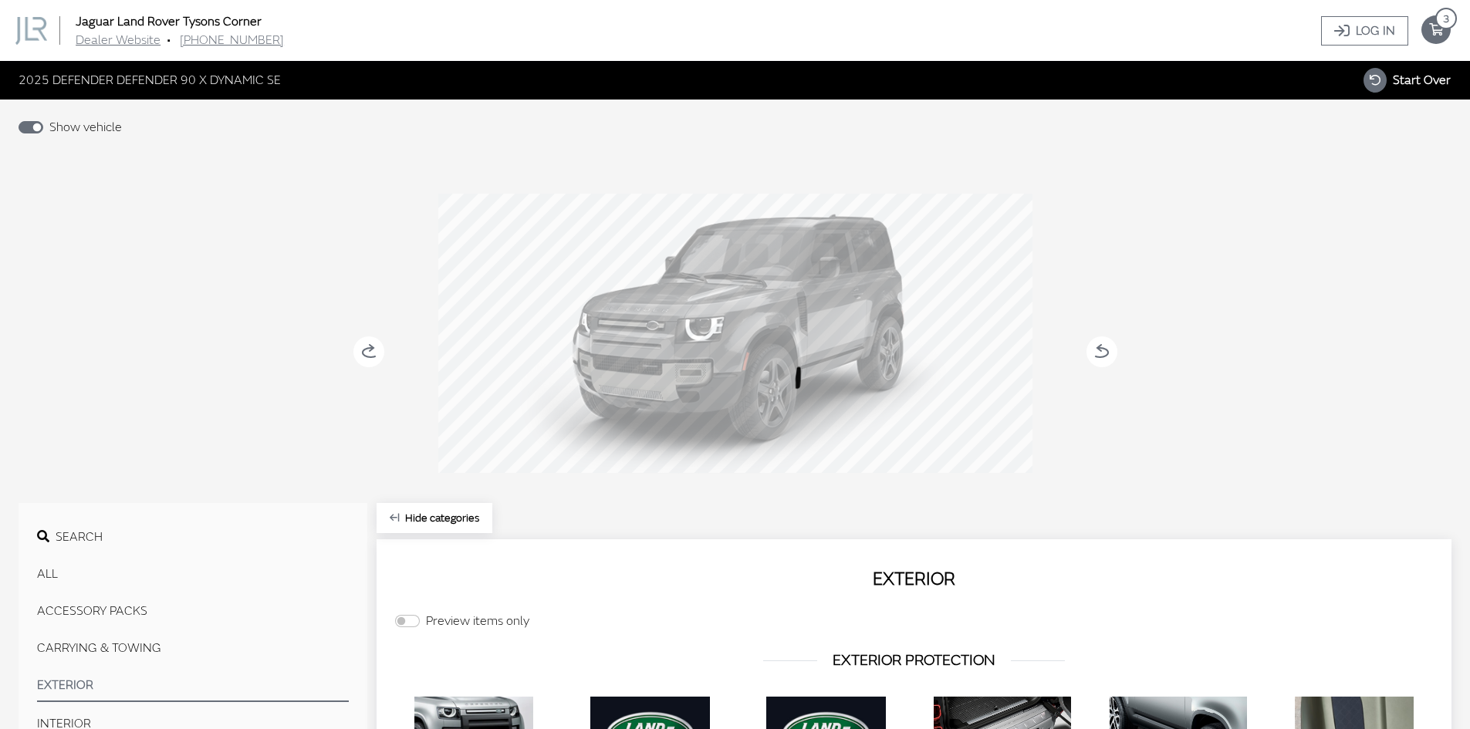
click at [369, 355] on circle at bounding box center [368, 351] width 31 height 31
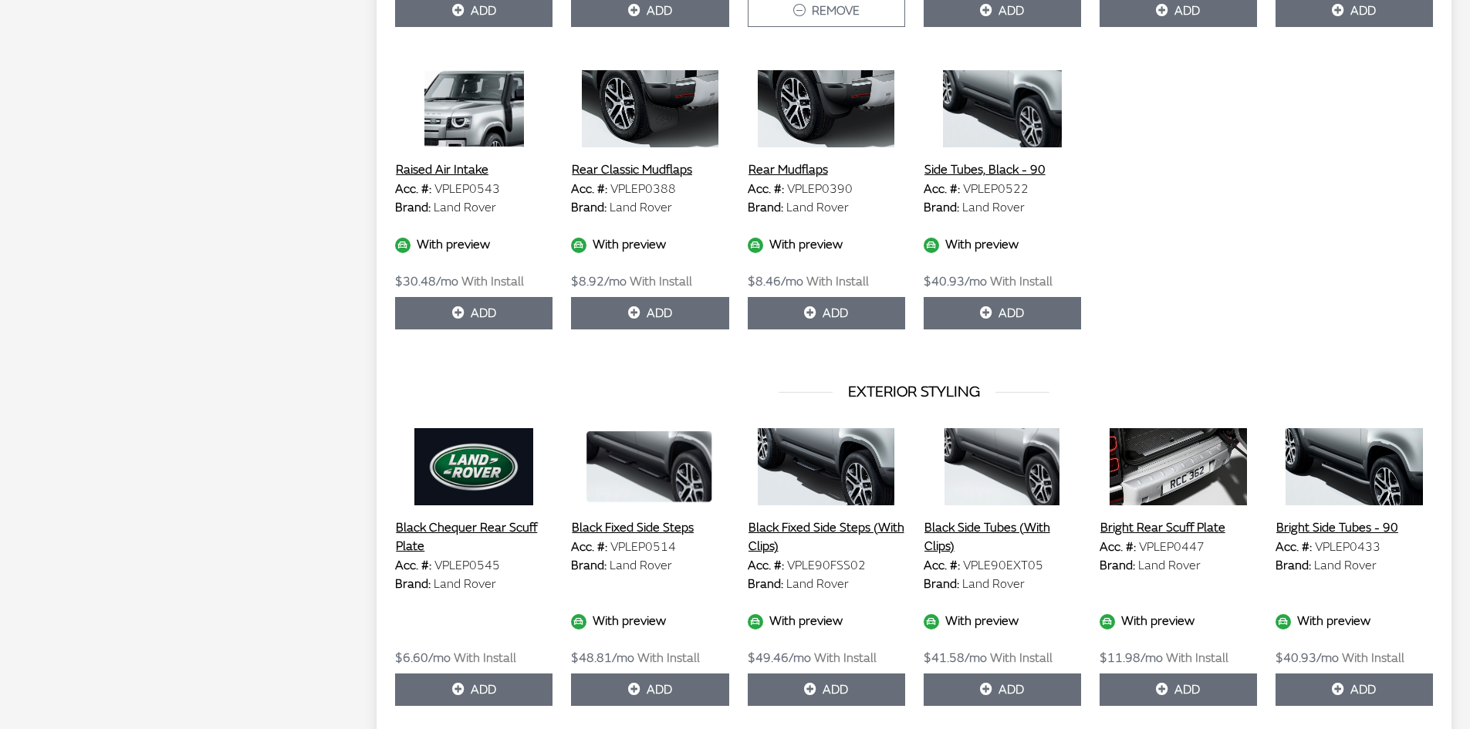
scroll to position [1563, 0]
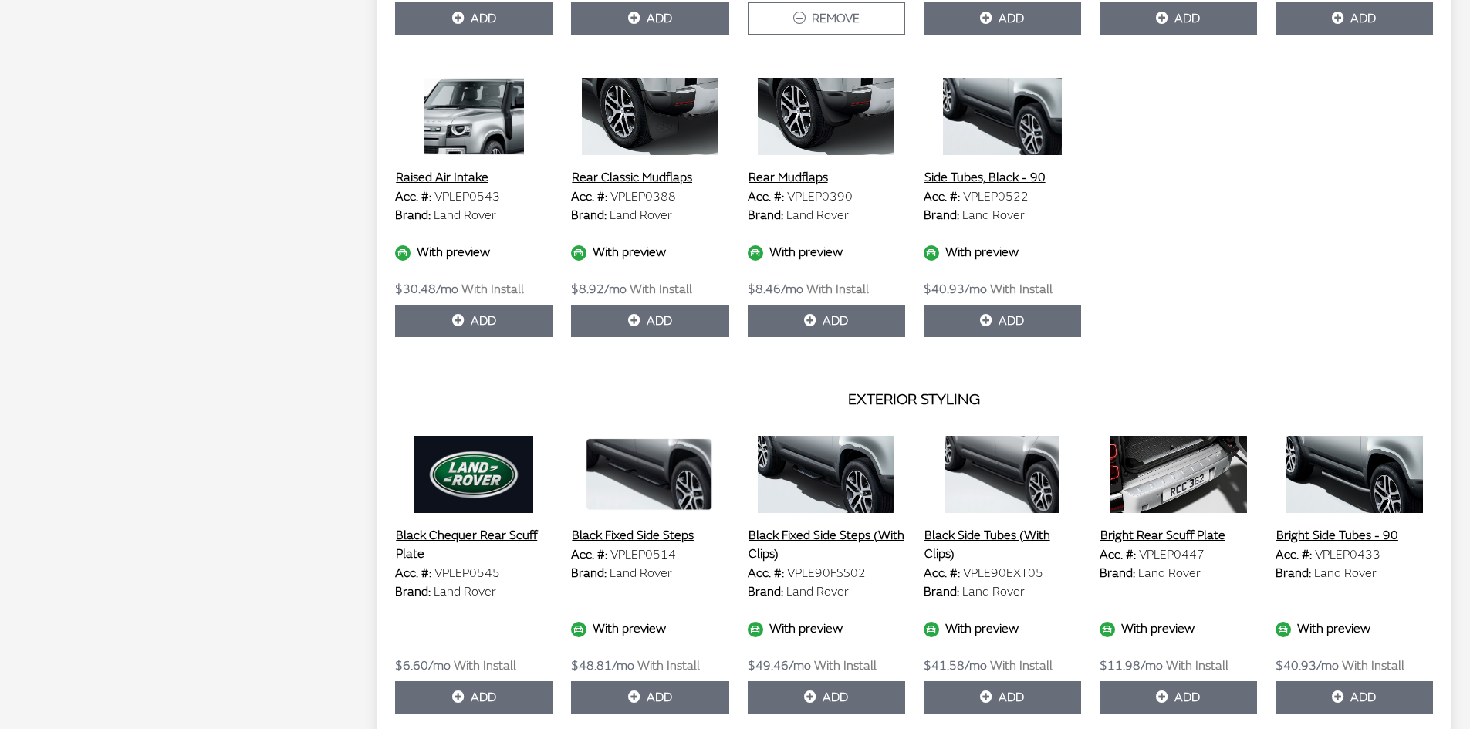
click at [692, 122] on img at bounding box center [649, 116] width 157 height 77
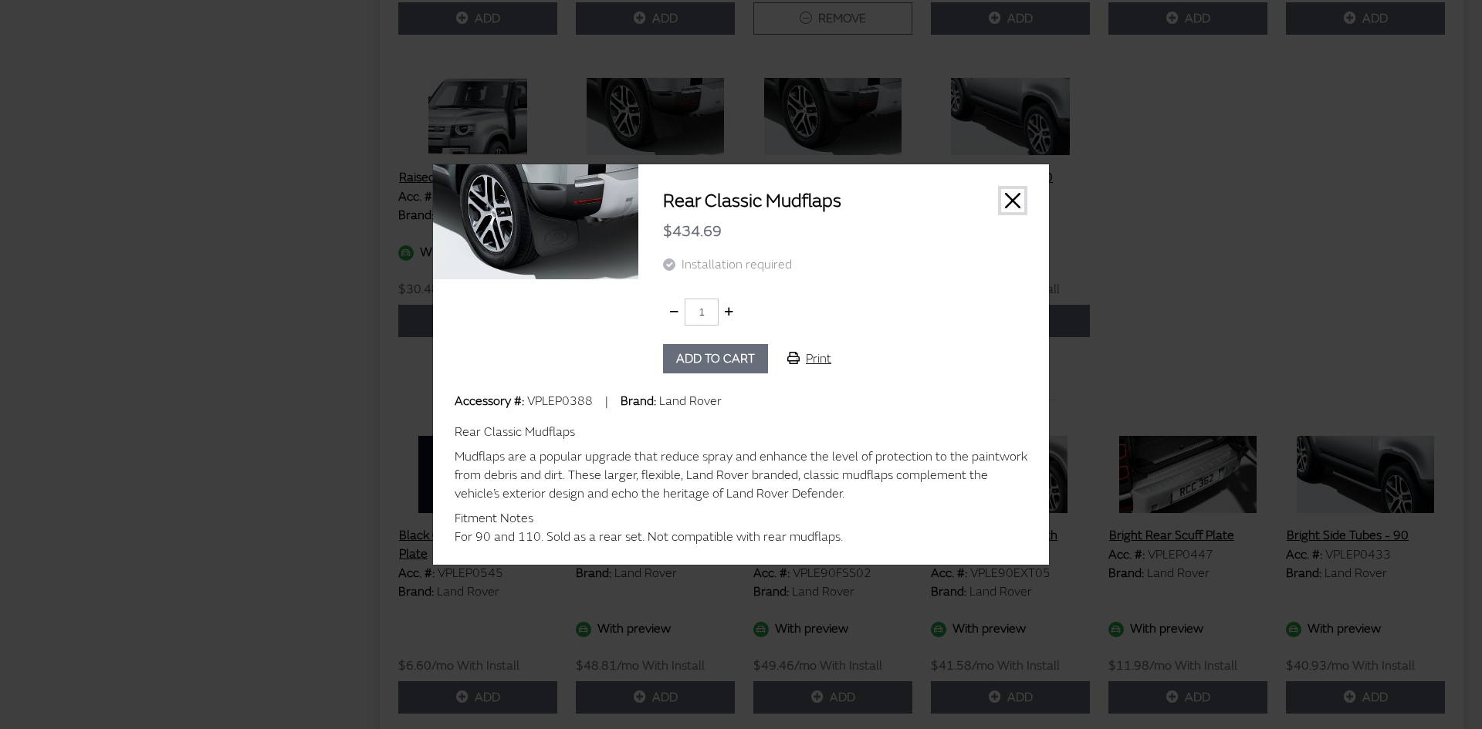
click at [1012, 205] on button "Close" at bounding box center [1012, 200] width 23 height 23
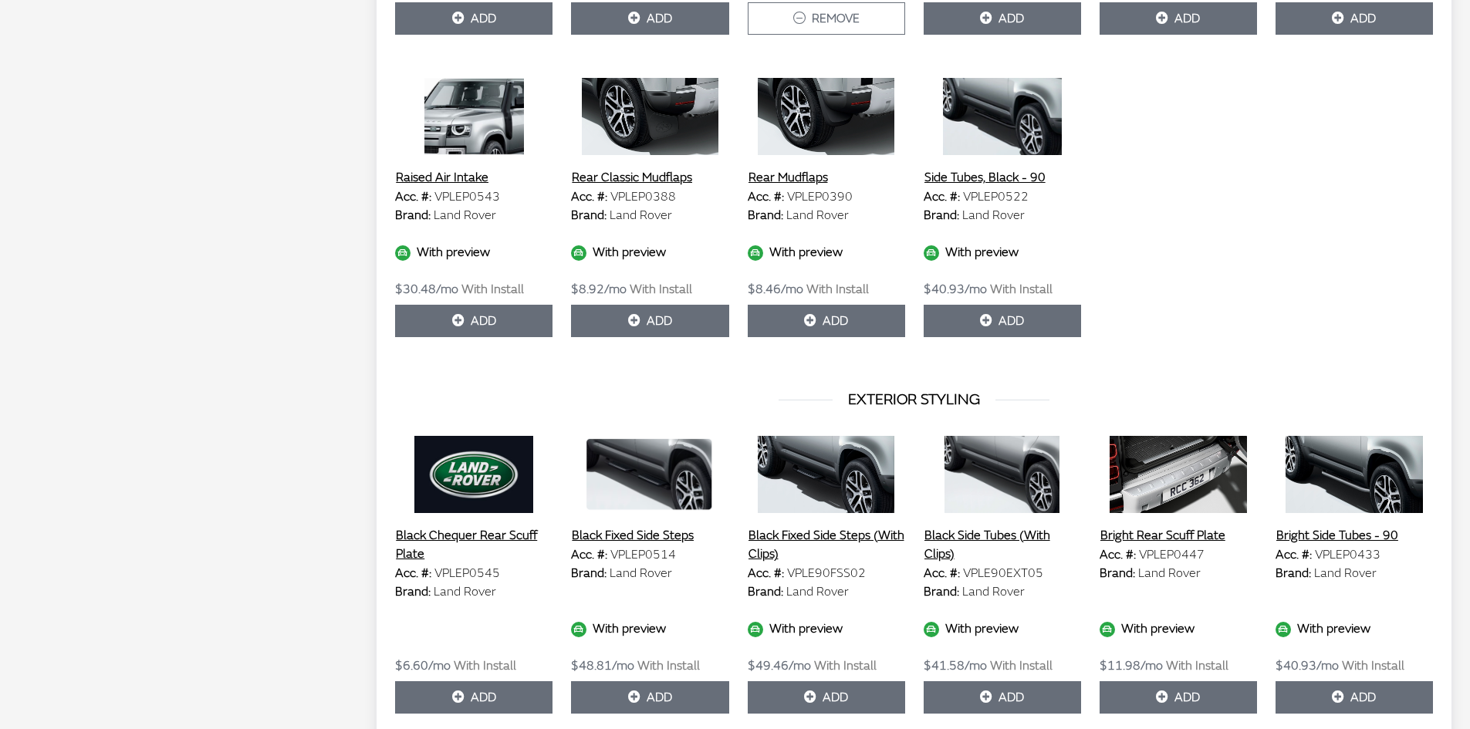
click at [837, 472] on img at bounding box center [826, 474] width 157 height 77
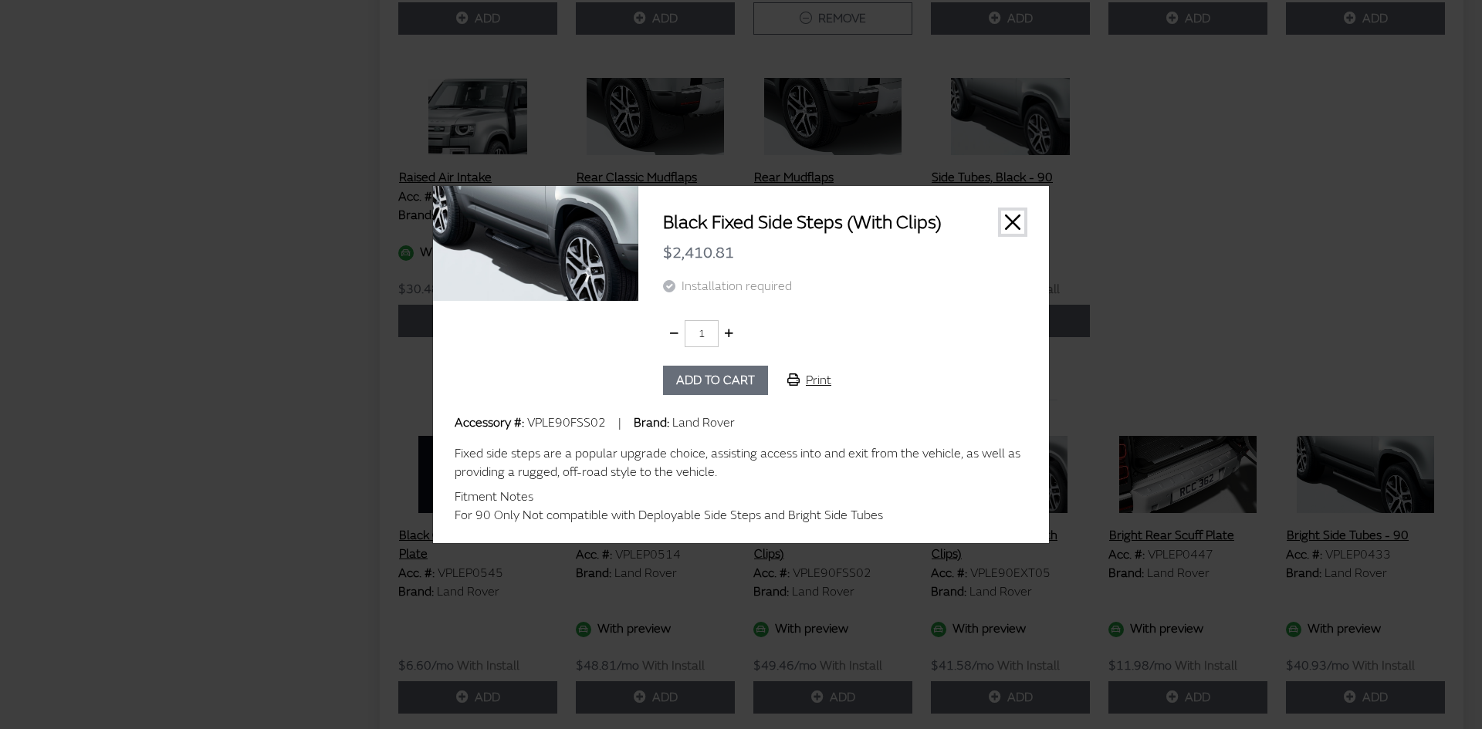
click at [1010, 229] on button "Close" at bounding box center [1012, 222] width 23 height 23
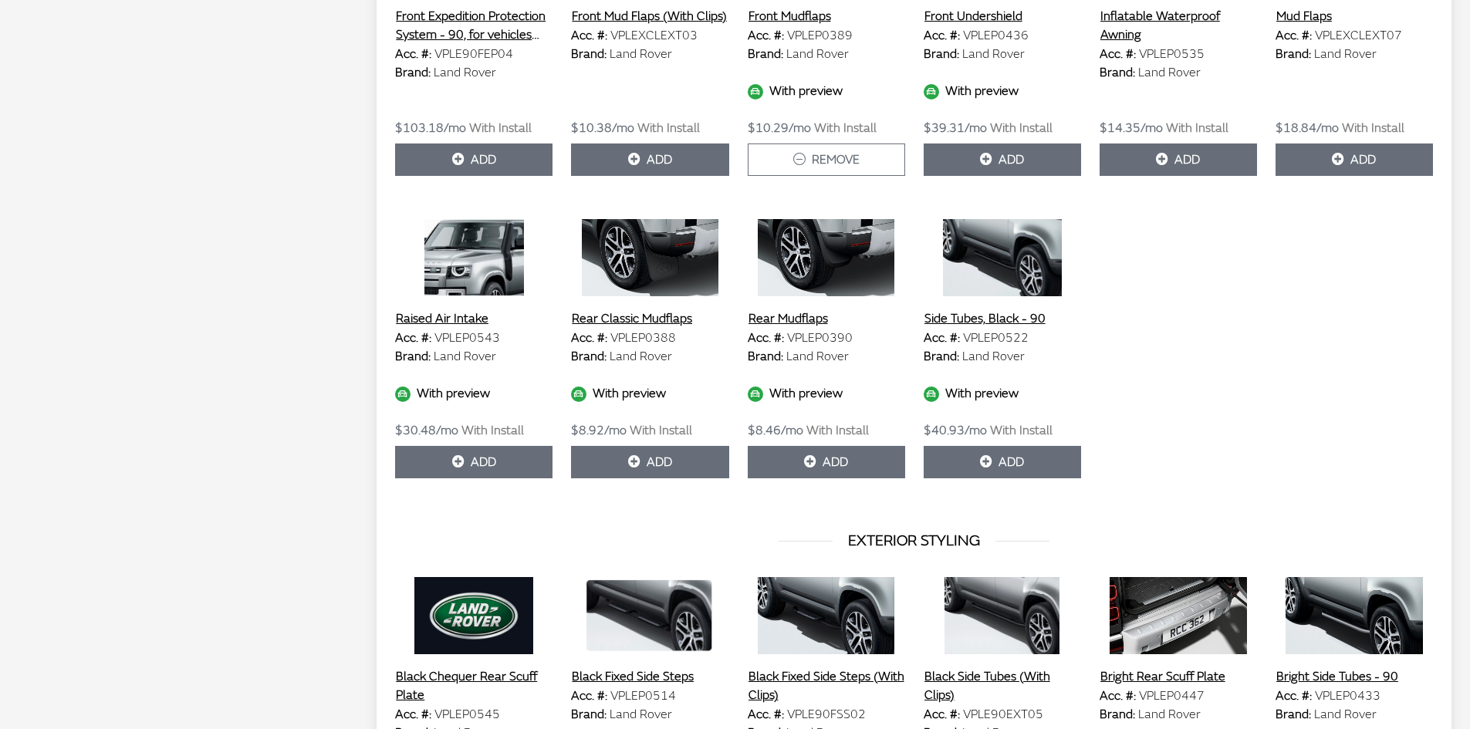
scroll to position [1409, 0]
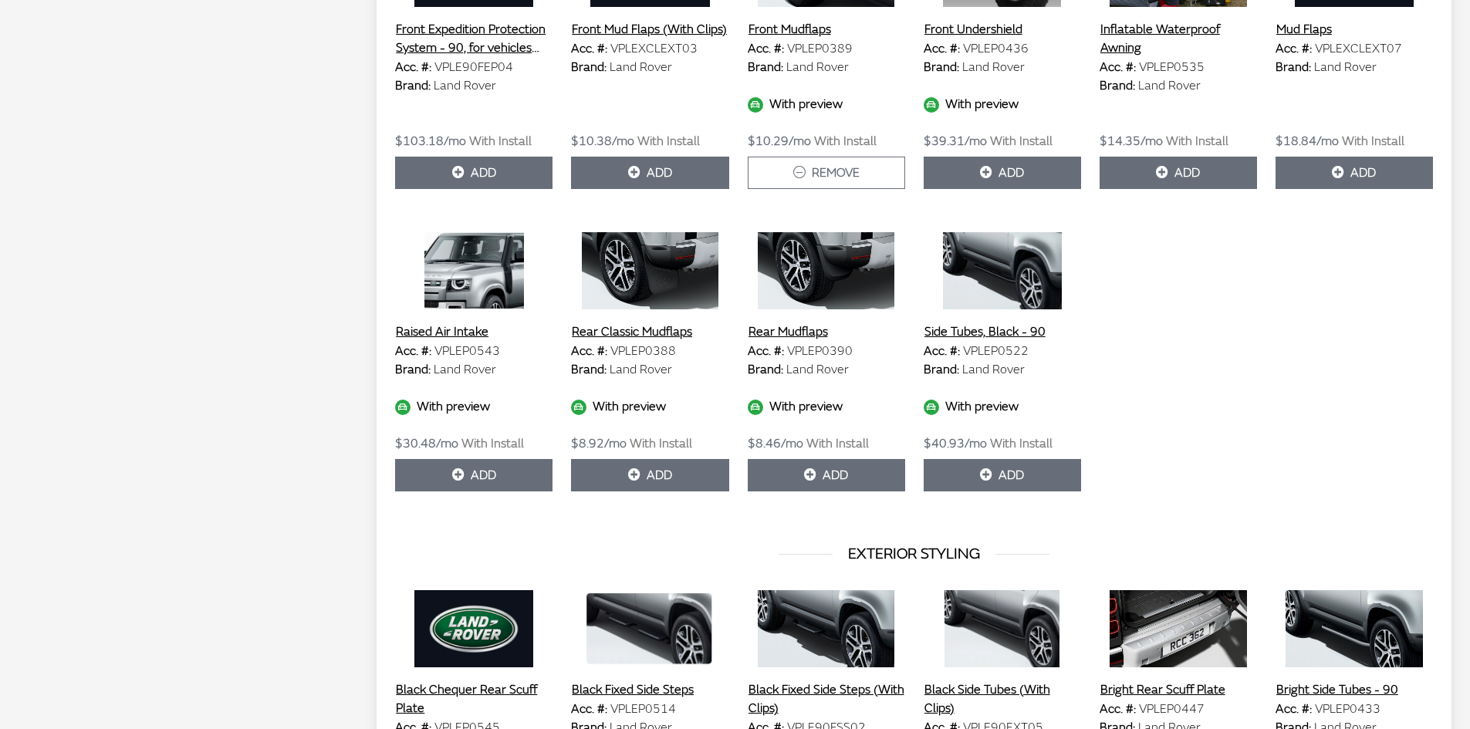
click at [818, 265] on img at bounding box center [826, 270] width 157 height 77
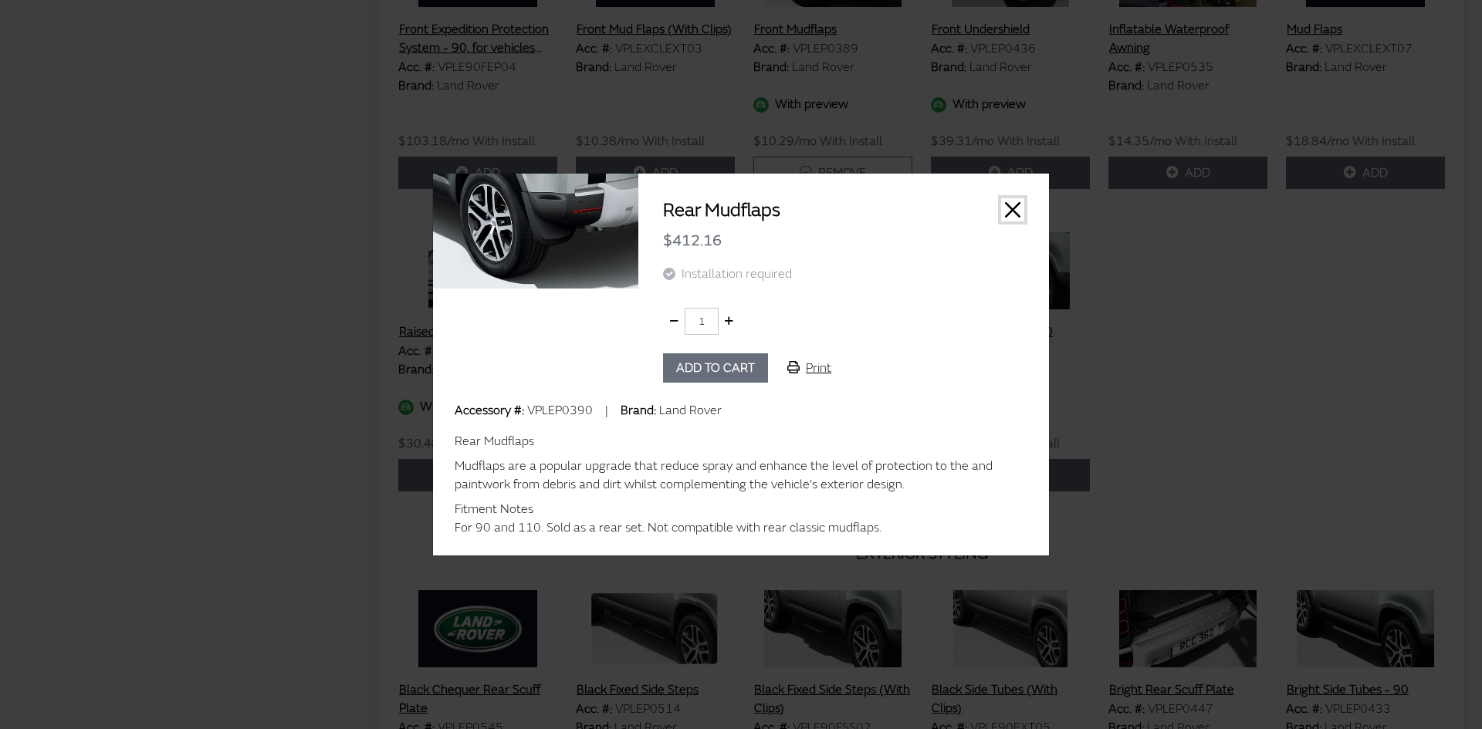
click at [1019, 215] on button "Close" at bounding box center [1012, 209] width 23 height 23
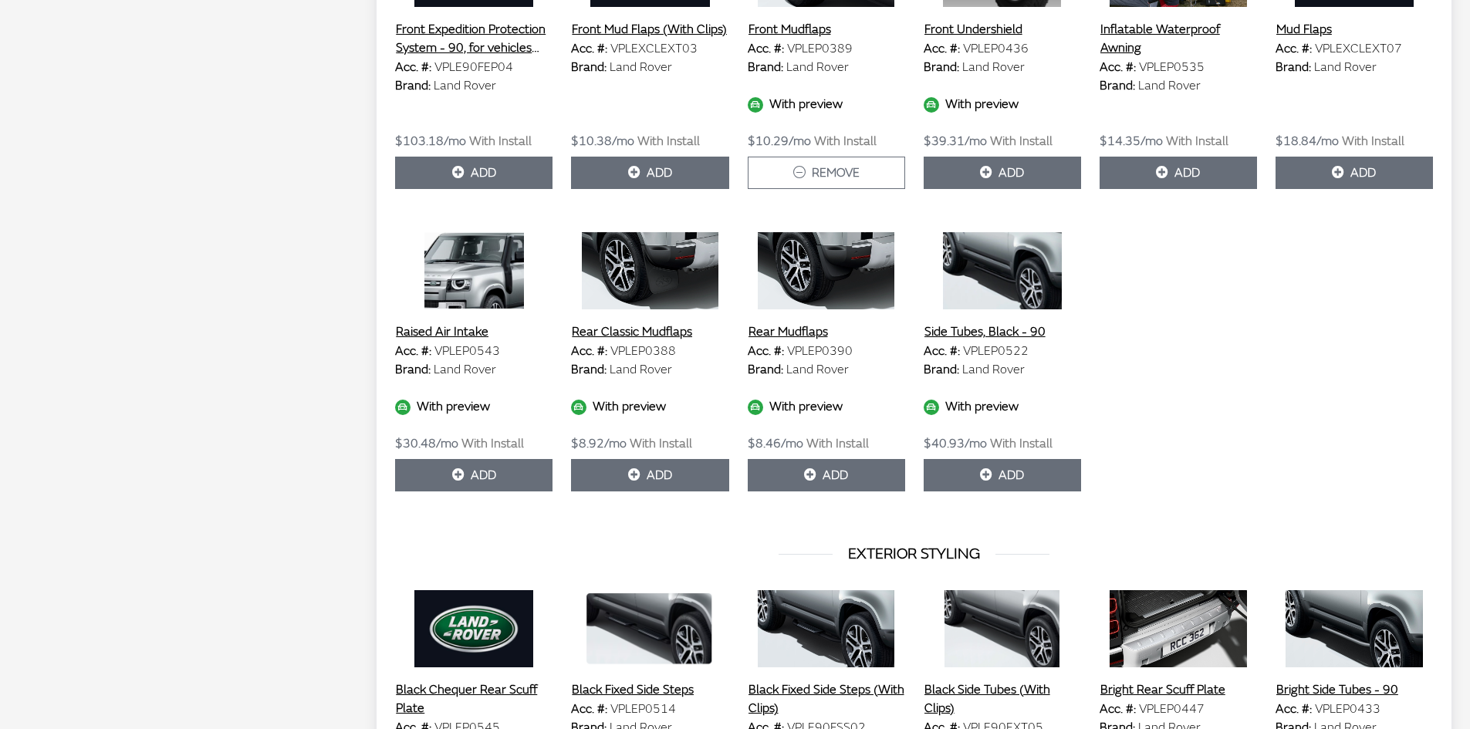
click at [647, 274] on img at bounding box center [649, 270] width 157 height 77
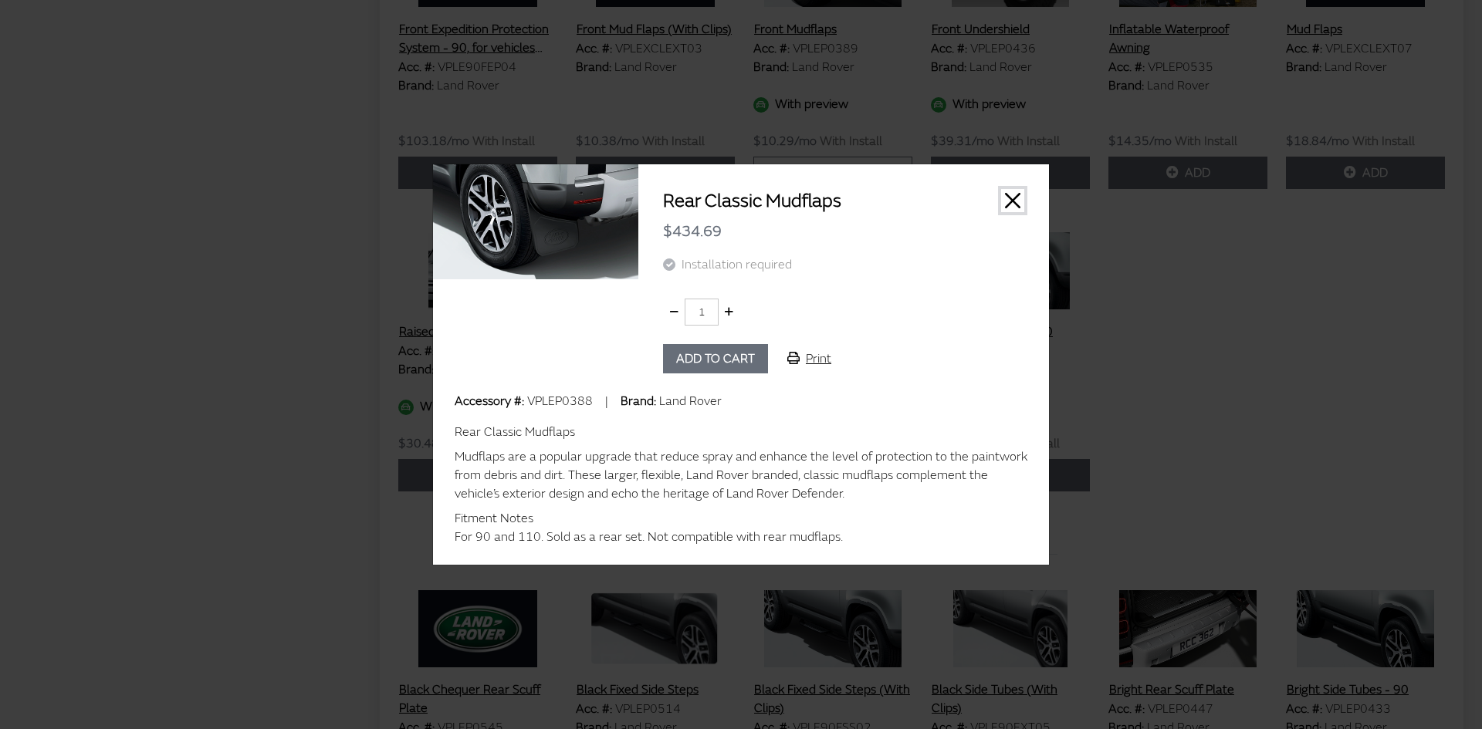
click at [1016, 205] on button "Close" at bounding box center [1012, 200] width 23 height 23
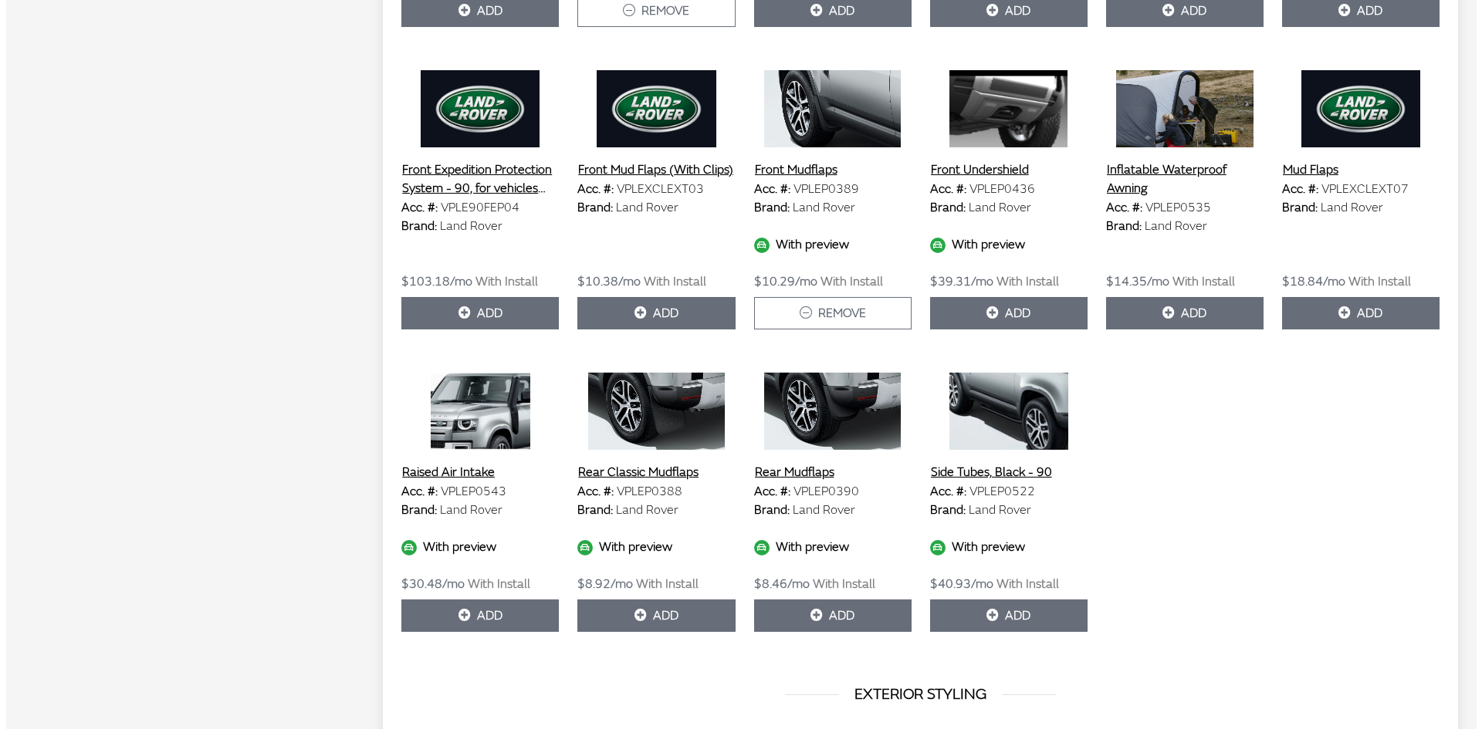
scroll to position [1255, 0]
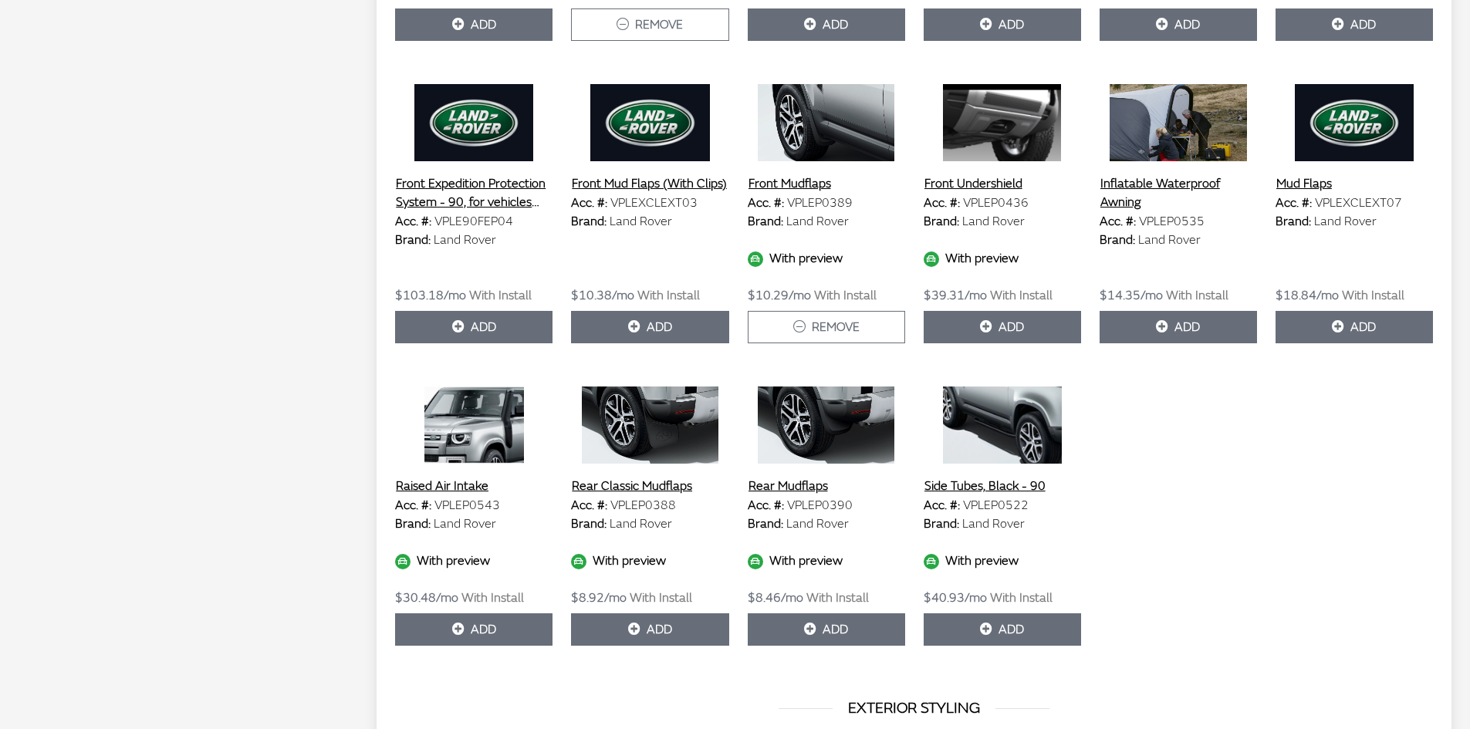
click at [664, 424] on img at bounding box center [649, 425] width 157 height 77
